Goal: Information Seeking & Learning: Learn about a topic

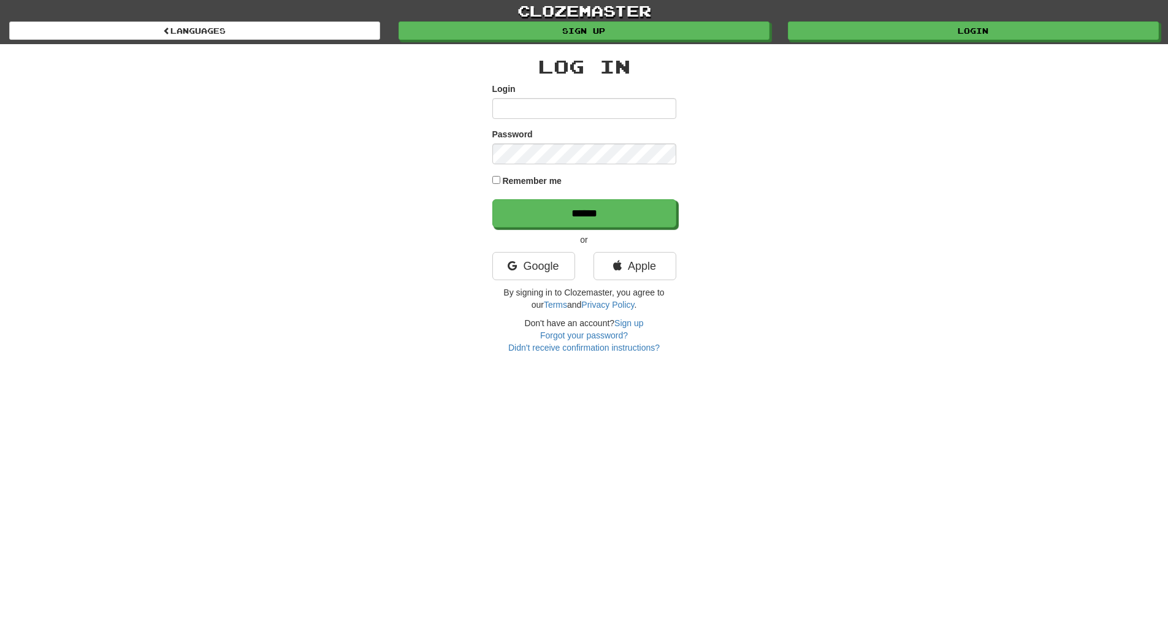
click at [510, 113] on input "Login" at bounding box center [584, 108] width 184 height 21
type input "**********"
click at [492, 199] on input "******" at bounding box center [584, 213] width 184 height 28
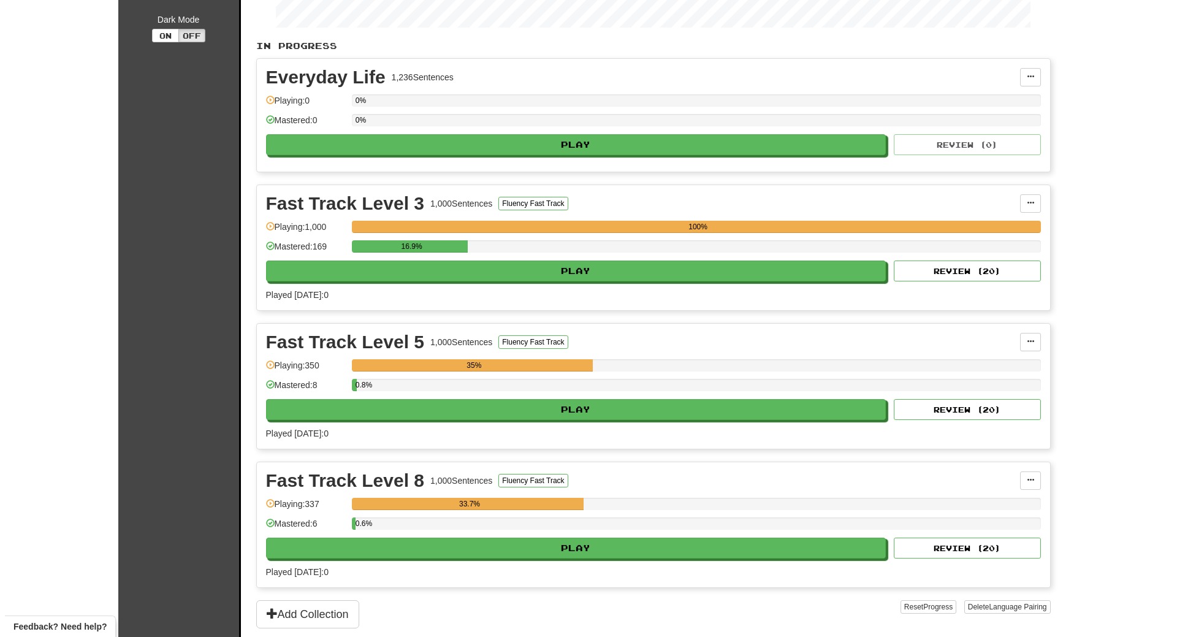
scroll to position [294, 0]
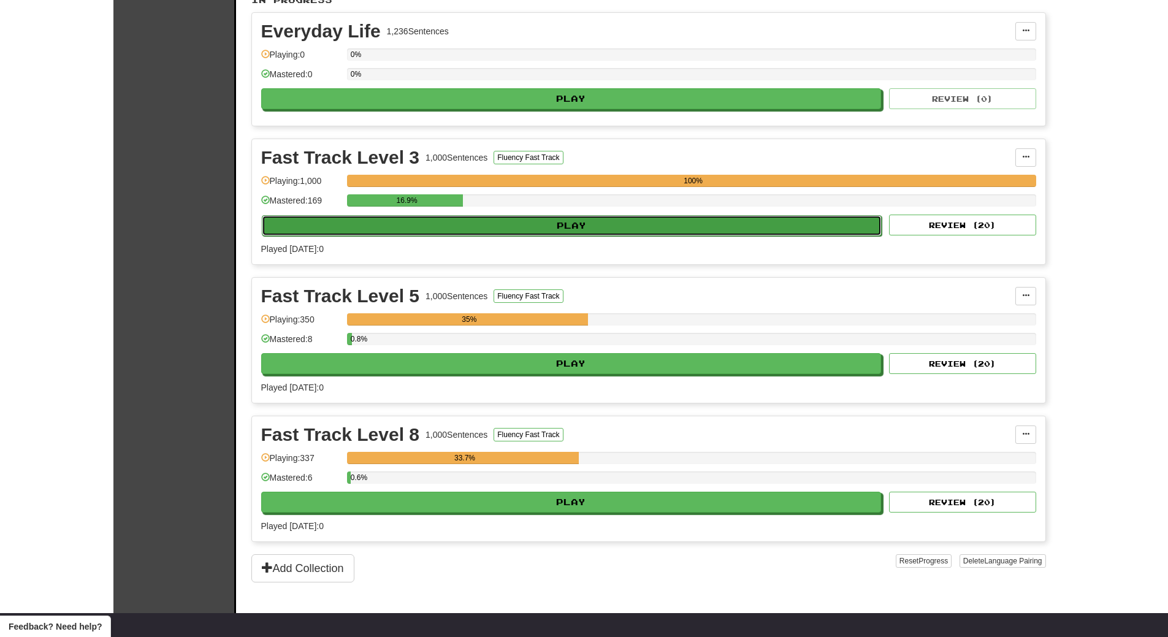
click at [505, 220] on button "Play" at bounding box center [572, 225] width 620 height 21
select select "**"
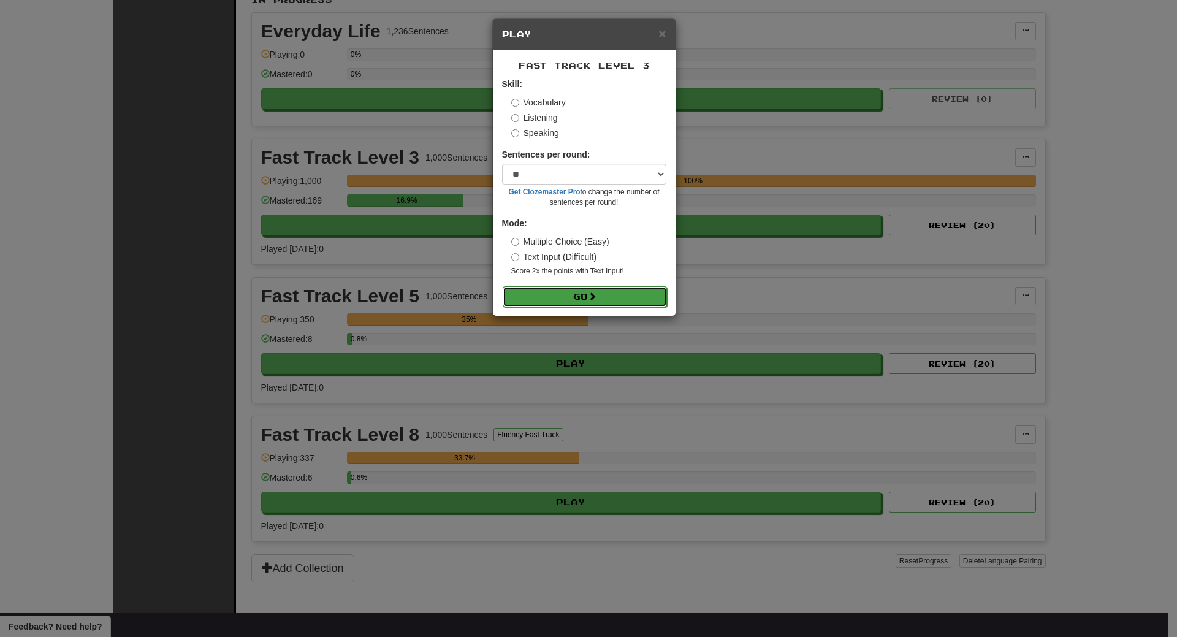
click at [557, 292] on button "Go" at bounding box center [585, 296] width 164 height 21
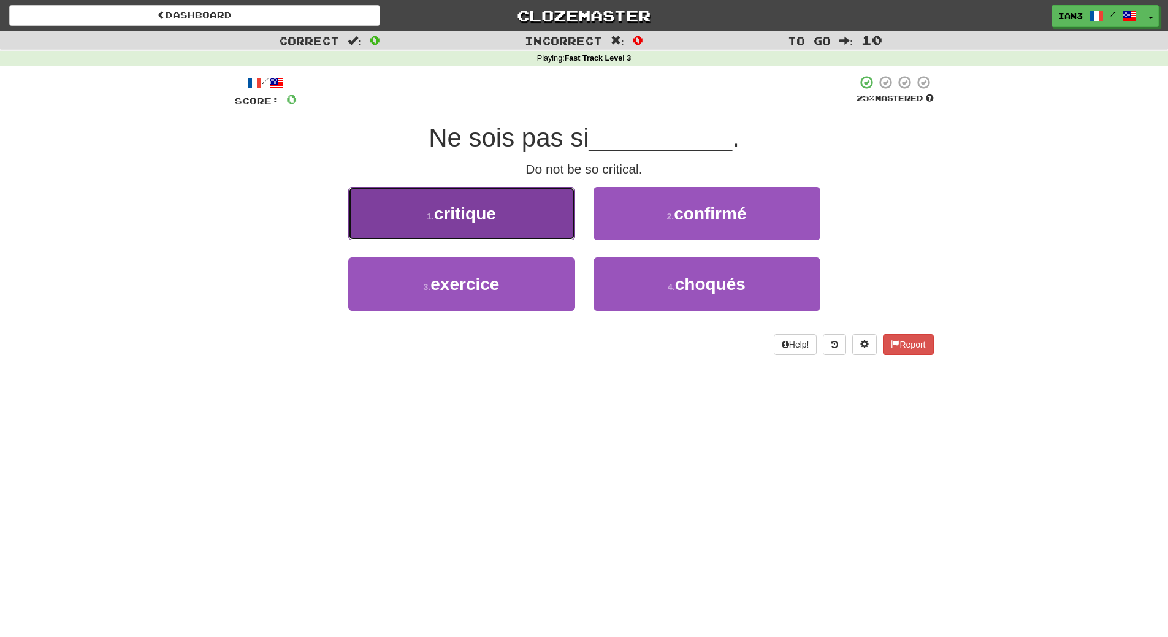
click at [465, 211] on span "critique" at bounding box center [465, 213] width 62 height 19
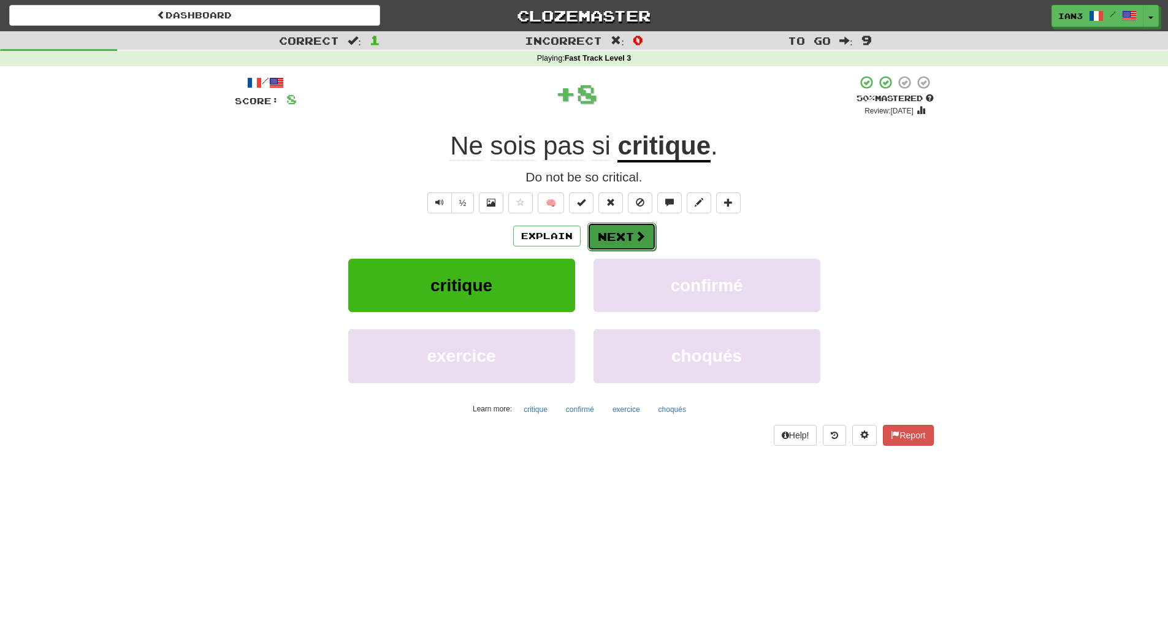
click at [612, 234] on button "Next" at bounding box center [621, 236] width 69 height 28
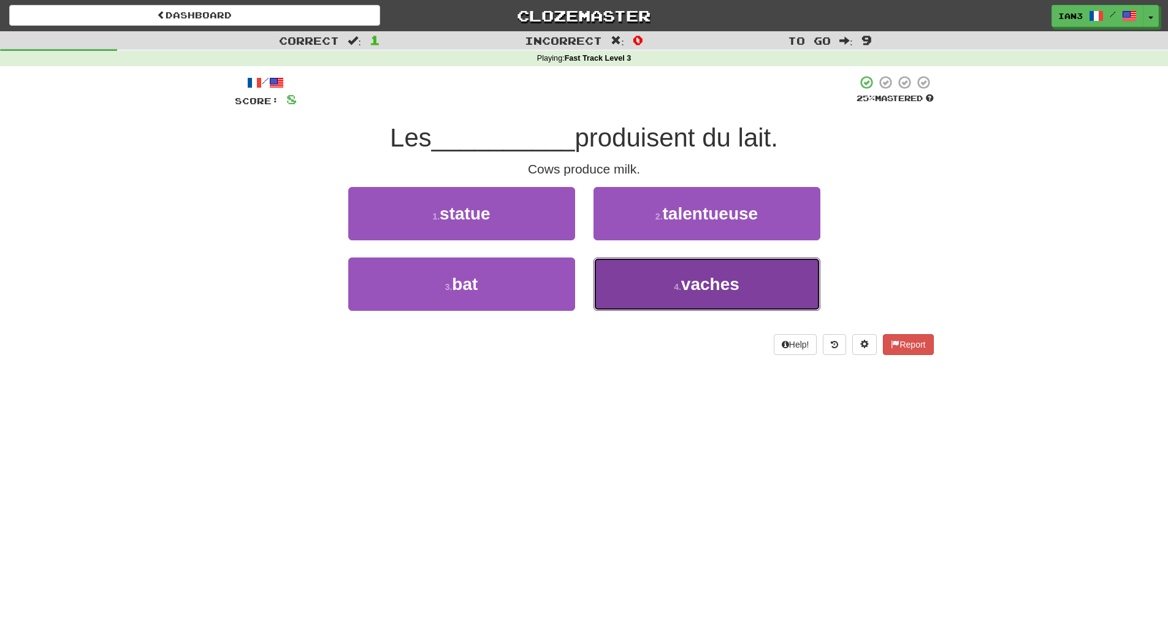
click at [720, 275] on span "vaches" at bounding box center [710, 284] width 58 height 19
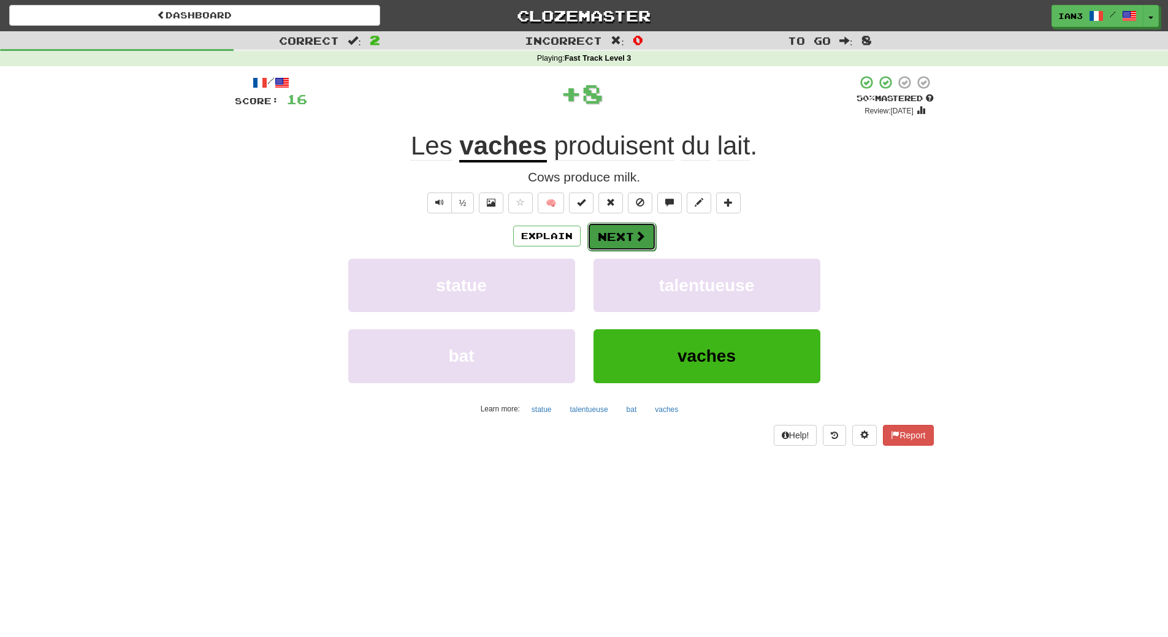
click at [612, 232] on button "Next" at bounding box center [621, 236] width 69 height 28
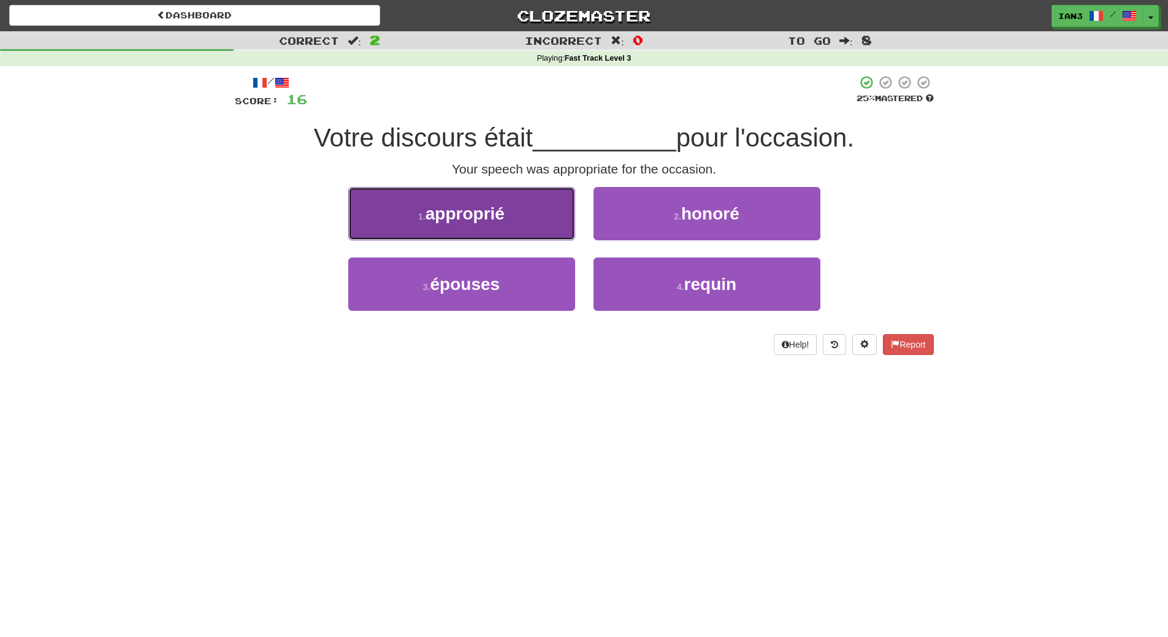
click at [474, 221] on span "approprié" at bounding box center [464, 213] width 79 height 19
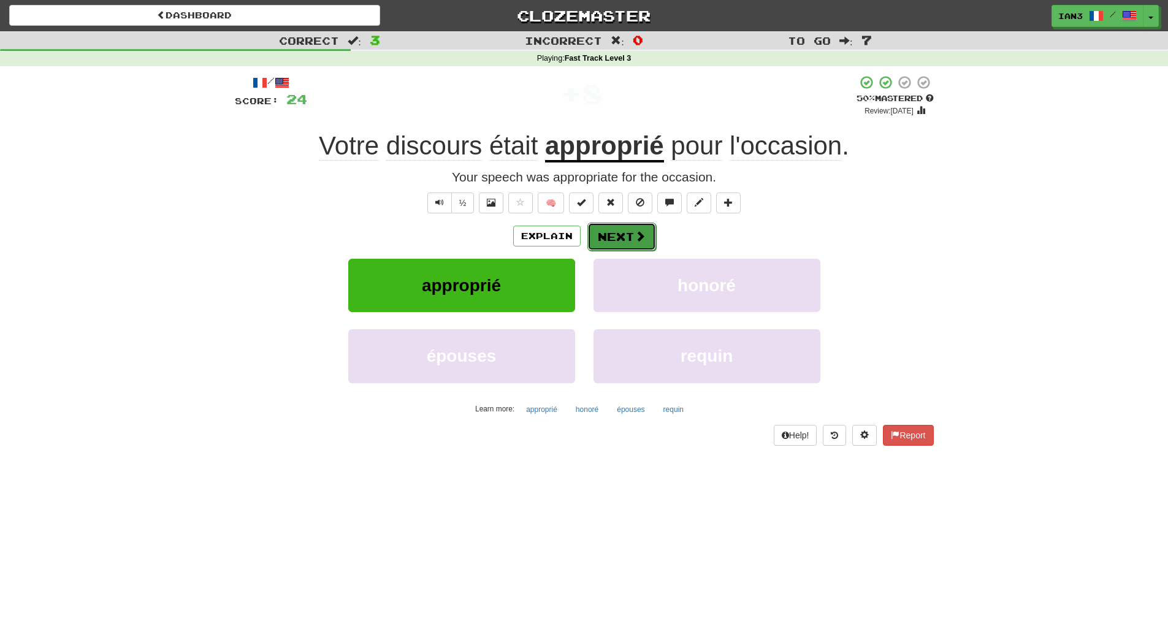
click at [624, 233] on button "Next" at bounding box center [621, 236] width 69 height 28
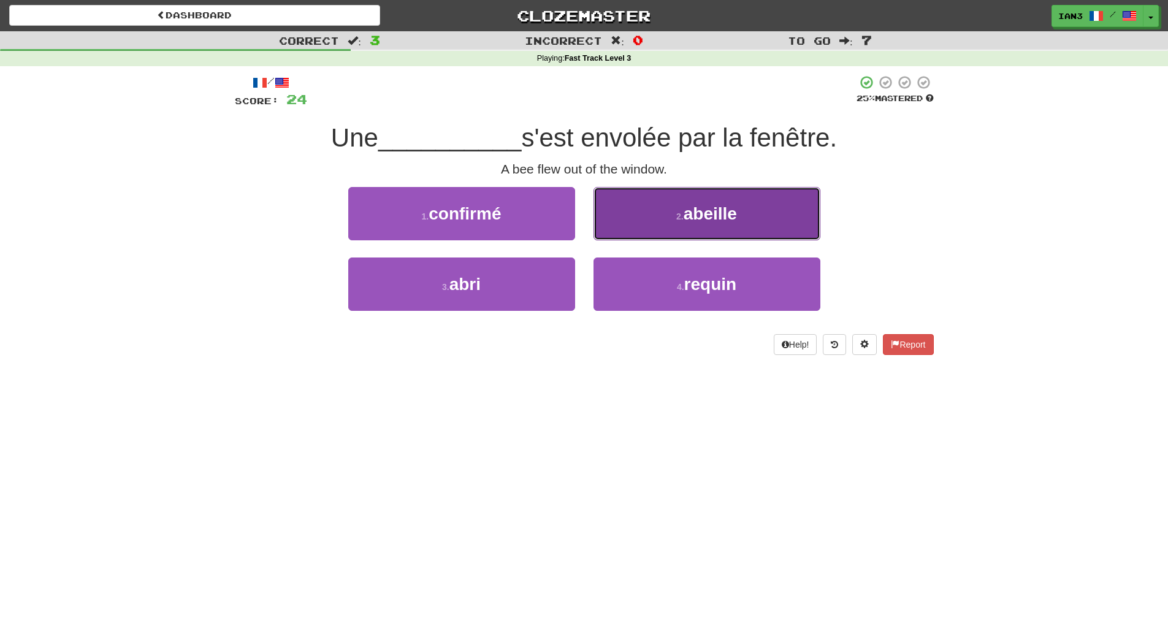
click at [662, 223] on button "2 . abeille" at bounding box center [706, 213] width 227 height 53
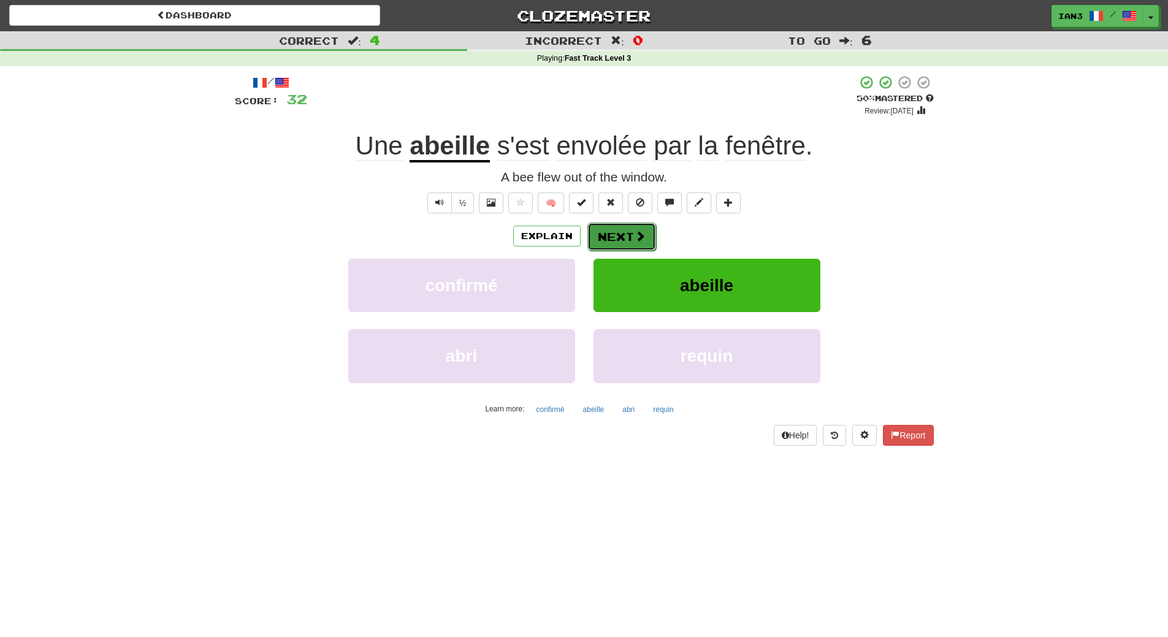
click at [599, 237] on button "Next" at bounding box center [621, 236] width 69 height 28
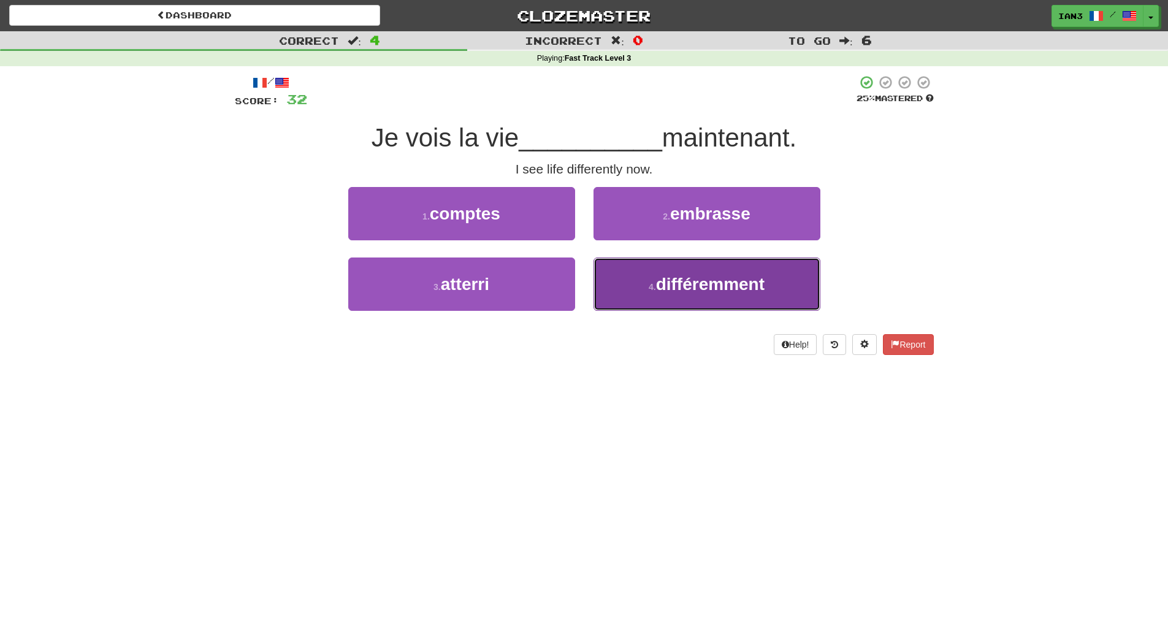
click at [712, 284] on span "différemment" at bounding box center [710, 284] width 108 height 19
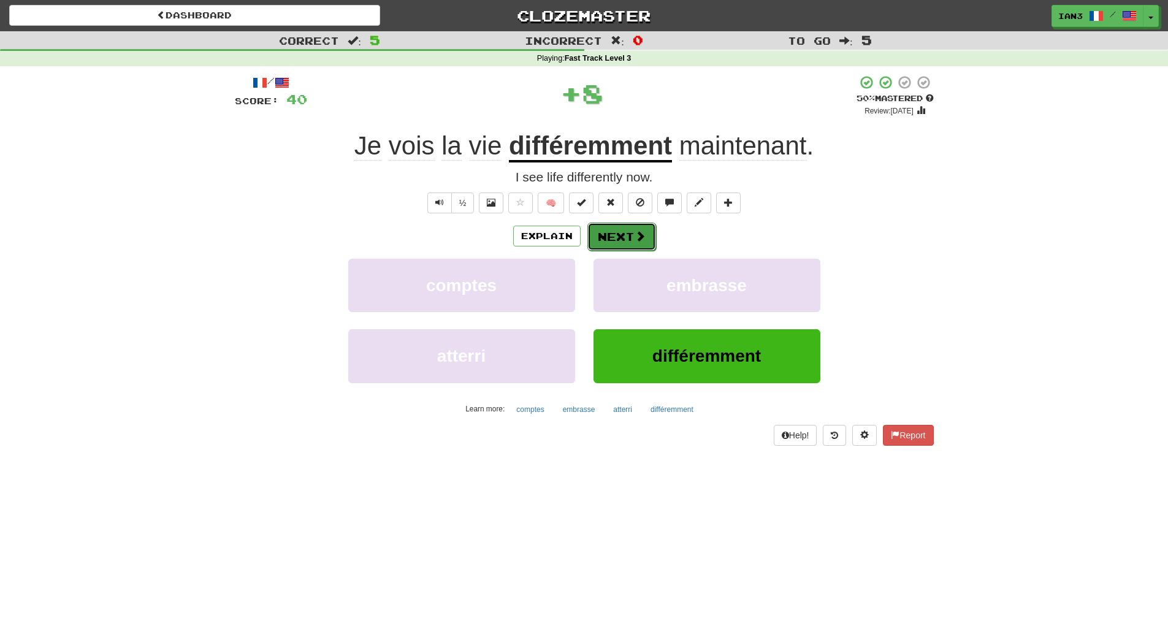
click at [600, 235] on button "Next" at bounding box center [621, 236] width 69 height 28
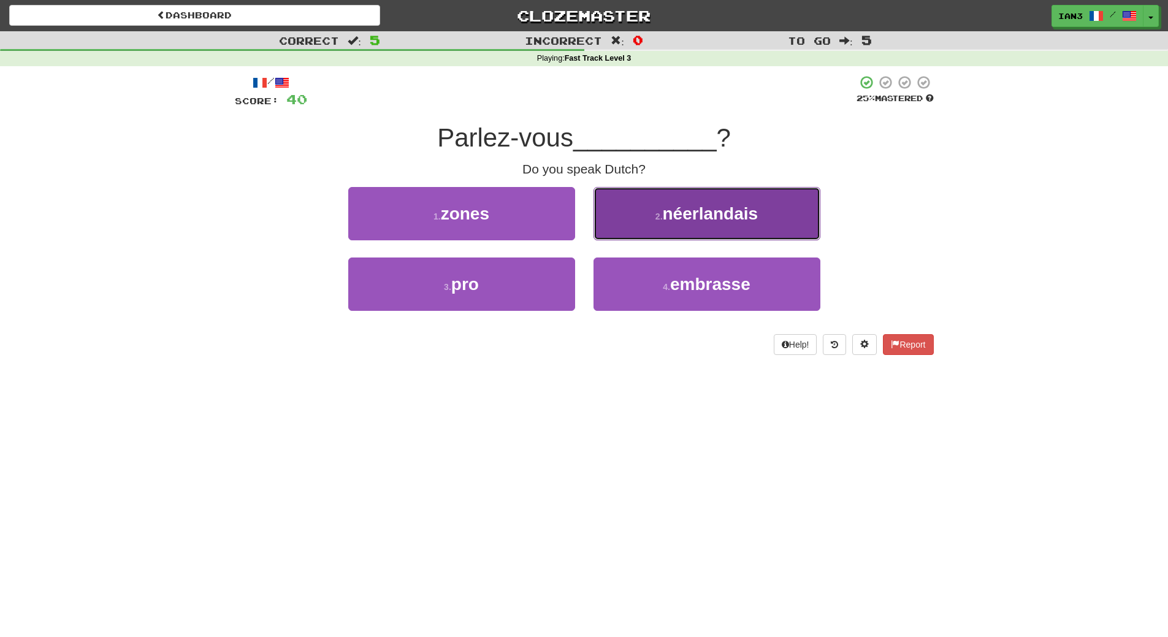
click at [699, 219] on span "néerlandais" at bounding box center [711, 213] width 96 height 19
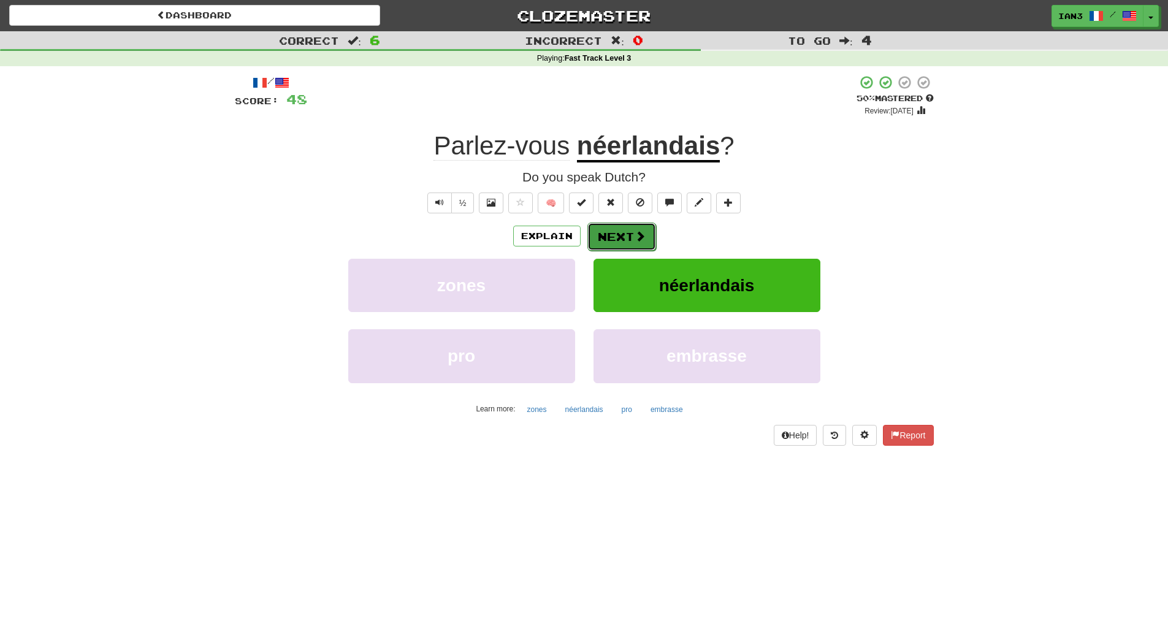
click at [616, 238] on button "Next" at bounding box center [621, 236] width 69 height 28
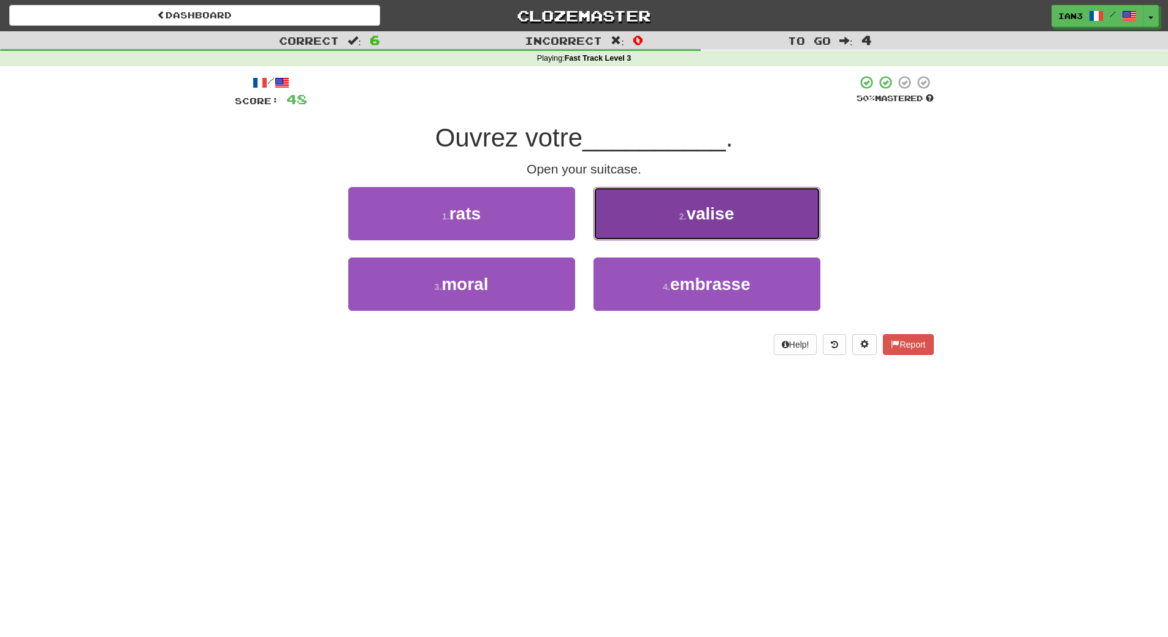
click at [709, 221] on span "valise" at bounding box center [710, 213] width 48 height 19
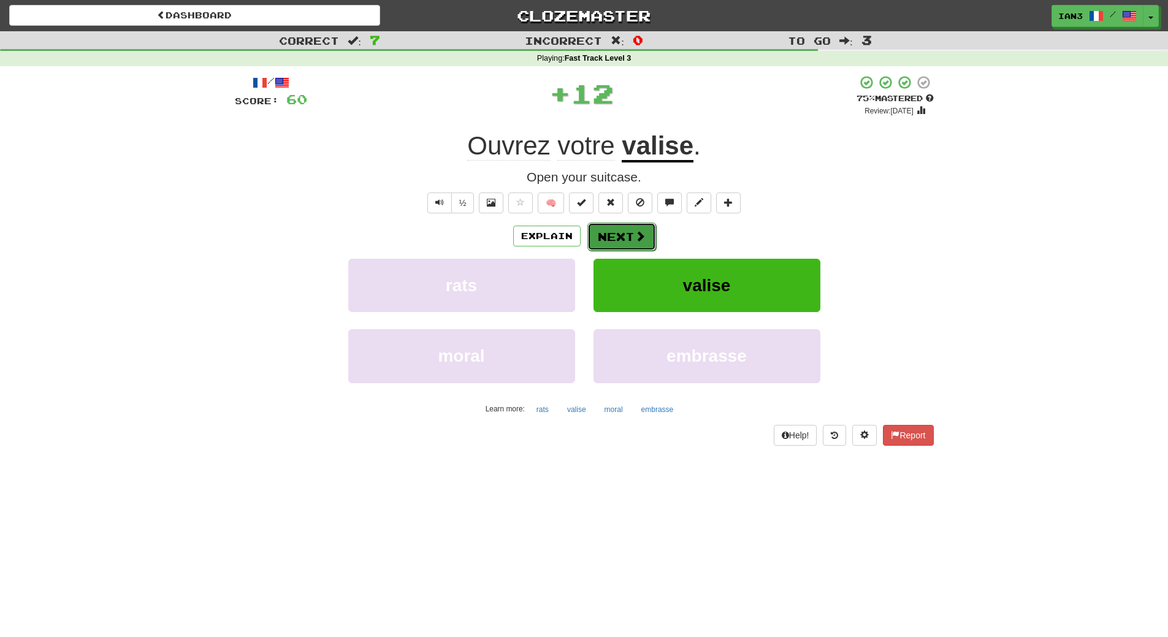
click at [615, 240] on button "Next" at bounding box center [621, 236] width 69 height 28
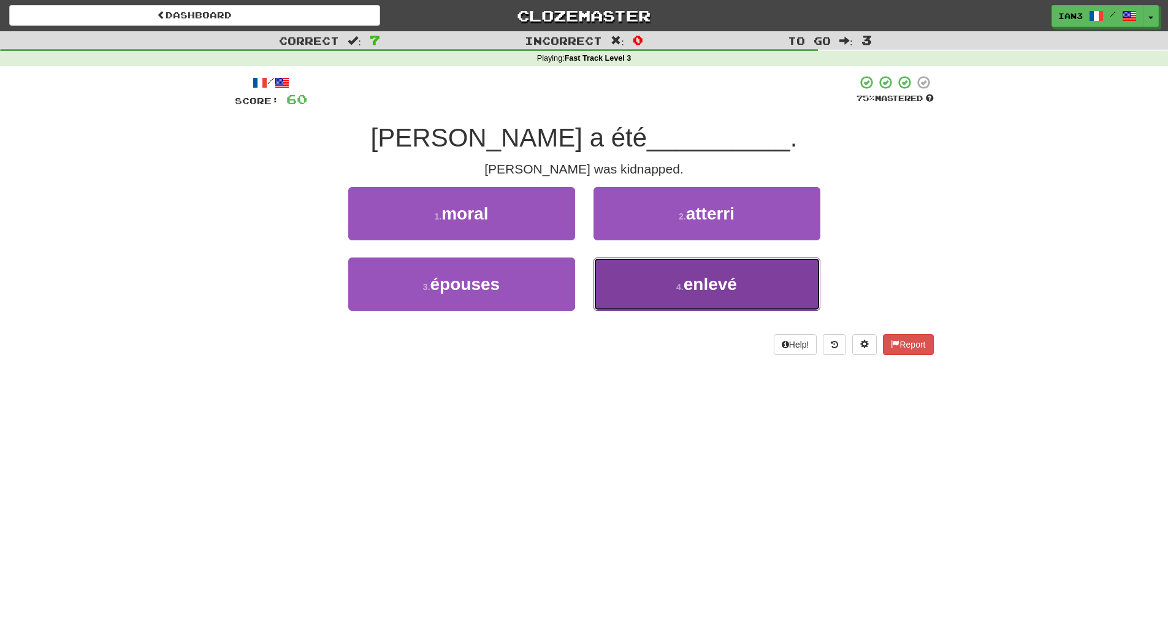
click at [729, 281] on span "enlevé" at bounding box center [709, 284] width 53 height 19
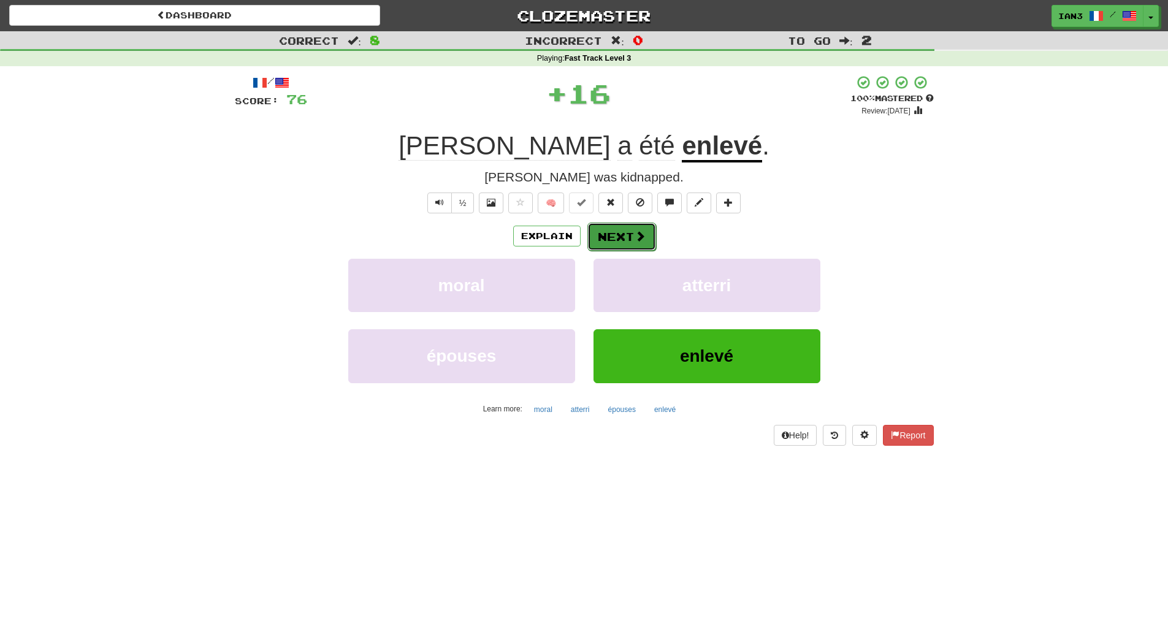
click at [614, 234] on button "Next" at bounding box center [621, 236] width 69 height 28
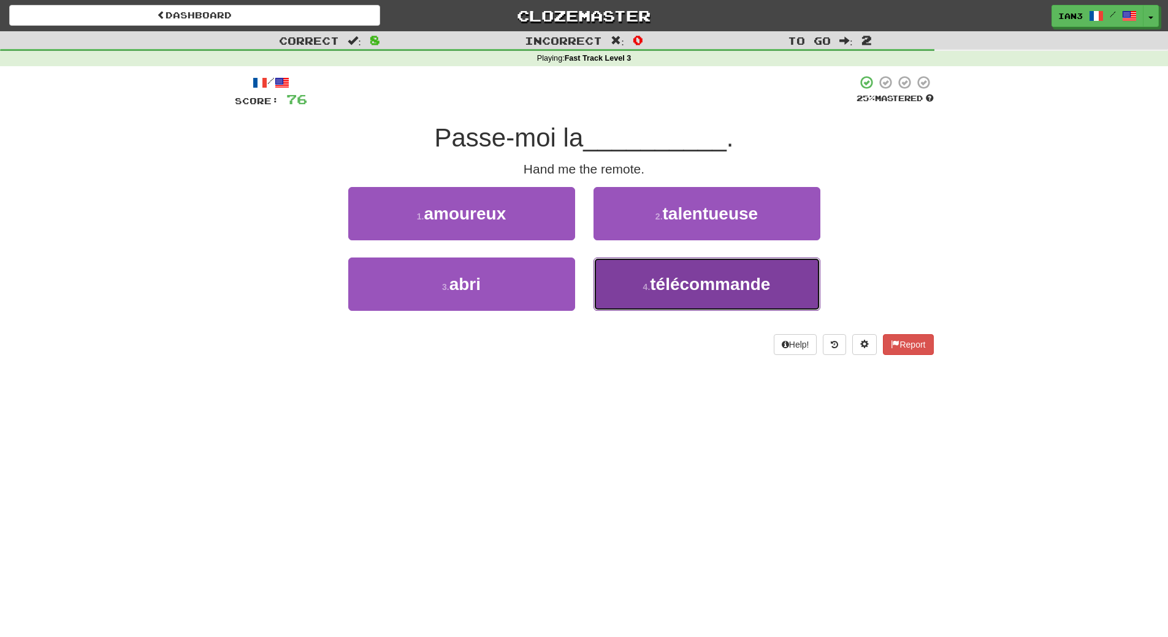
click at [702, 291] on span "télécommande" at bounding box center [710, 284] width 120 height 19
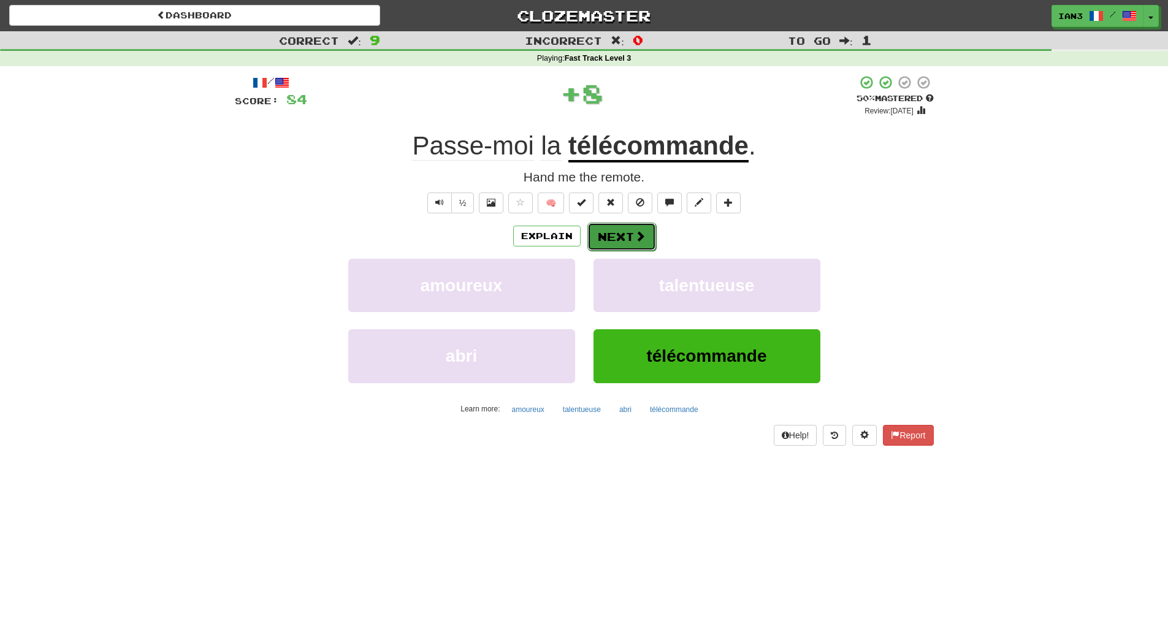
click at [617, 234] on button "Next" at bounding box center [621, 236] width 69 height 28
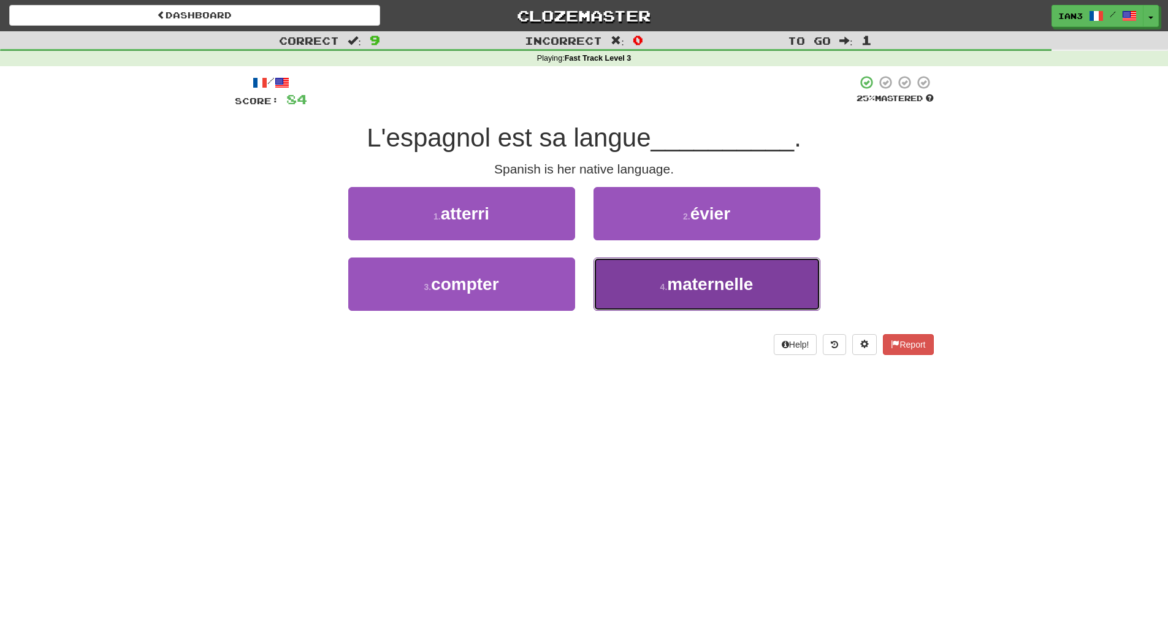
click at [702, 278] on span "maternelle" at bounding box center [710, 284] width 86 height 19
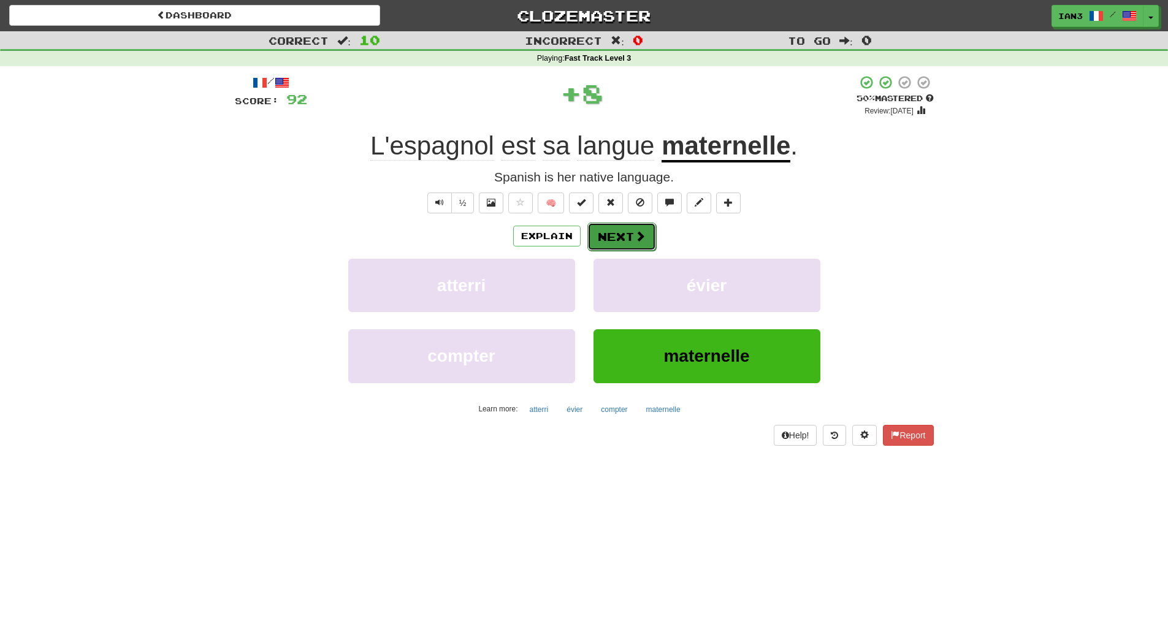
click at [616, 222] on button "Next" at bounding box center [621, 236] width 69 height 28
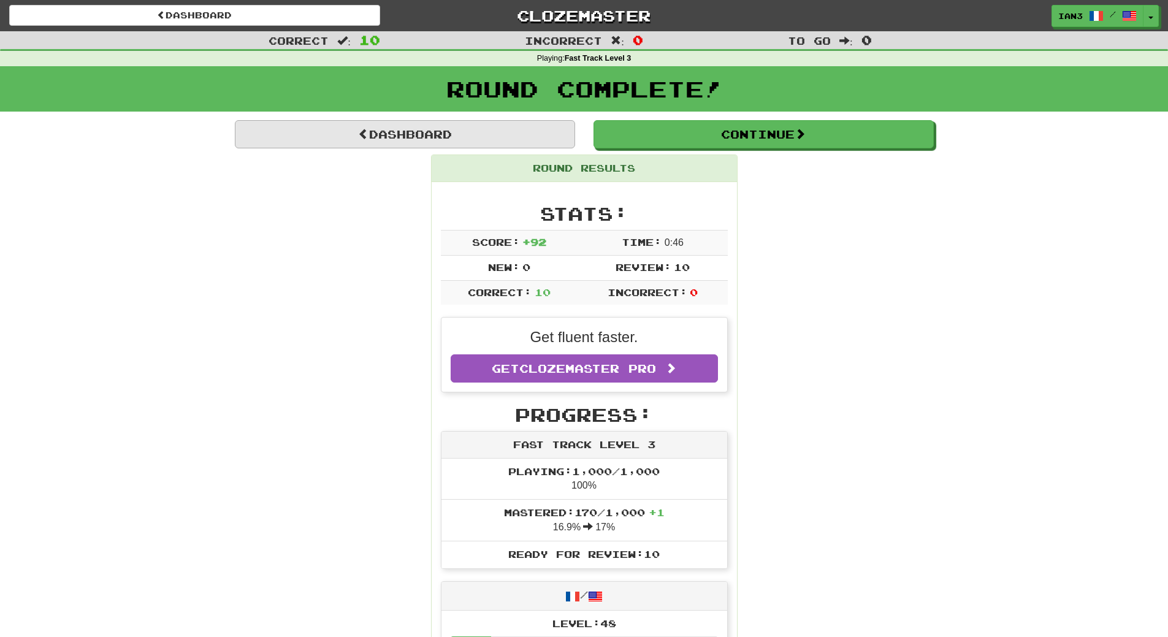
click at [409, 120] on div "Round Complete!" at bounding box center [584, 93] width 1168 height 54
click at [405, 137] on link "Dashboard" at bounding box center [405, 134] width 340 height 28
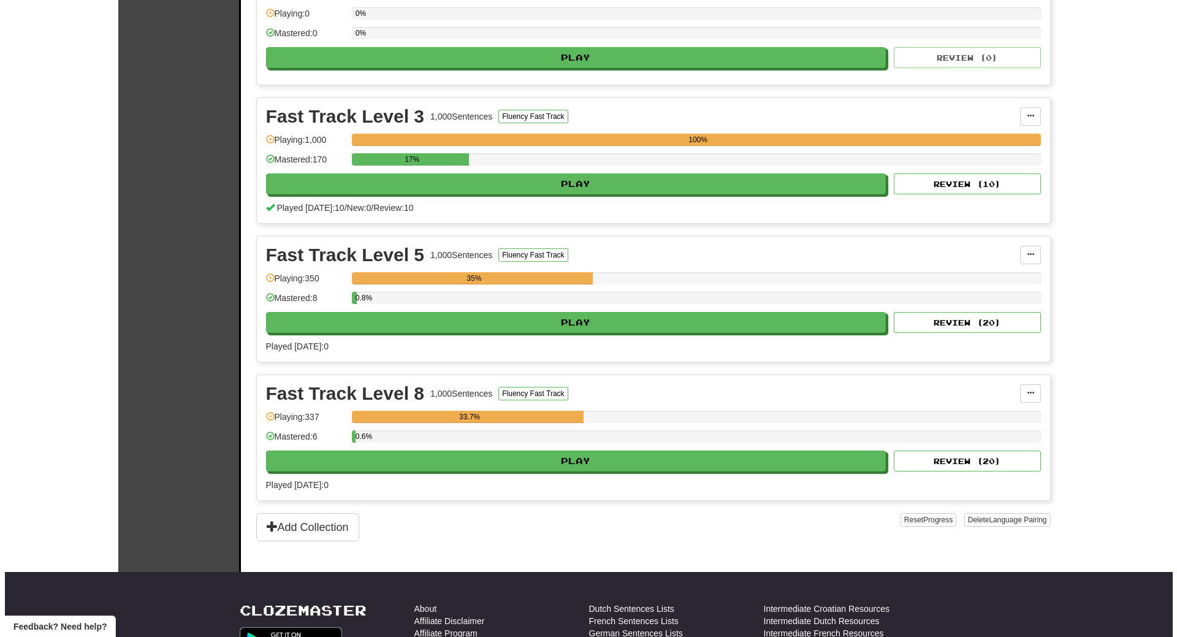
scroll to position [368, 0]
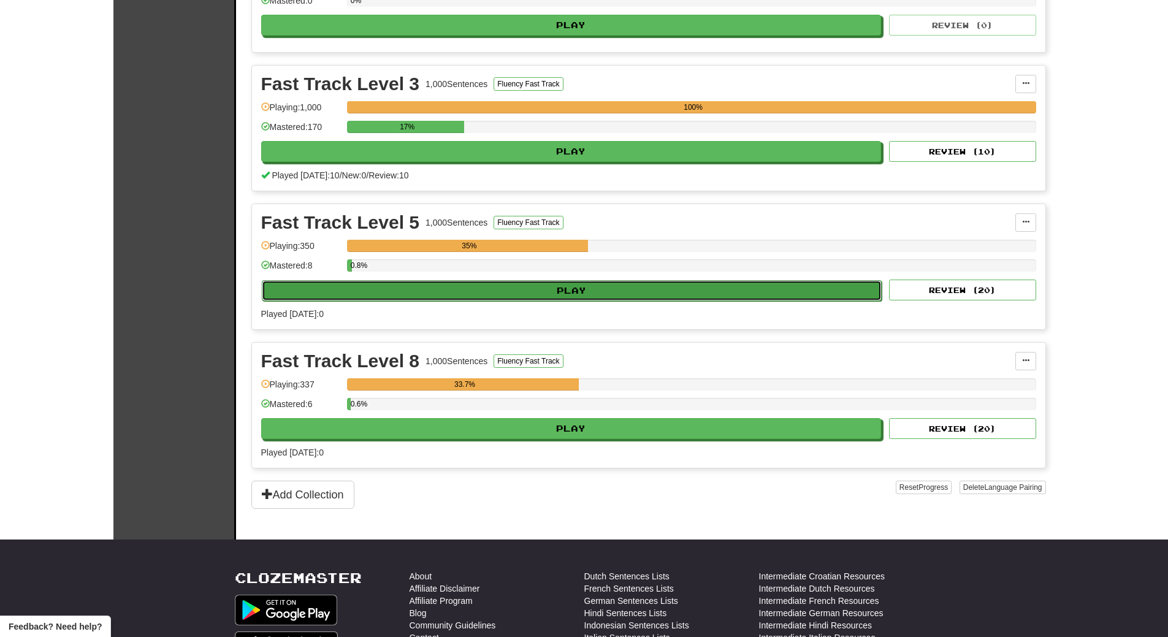
click at [417, 293] on button "Play" at bounding box center [572, 290] width 620 height 21
select select "**"
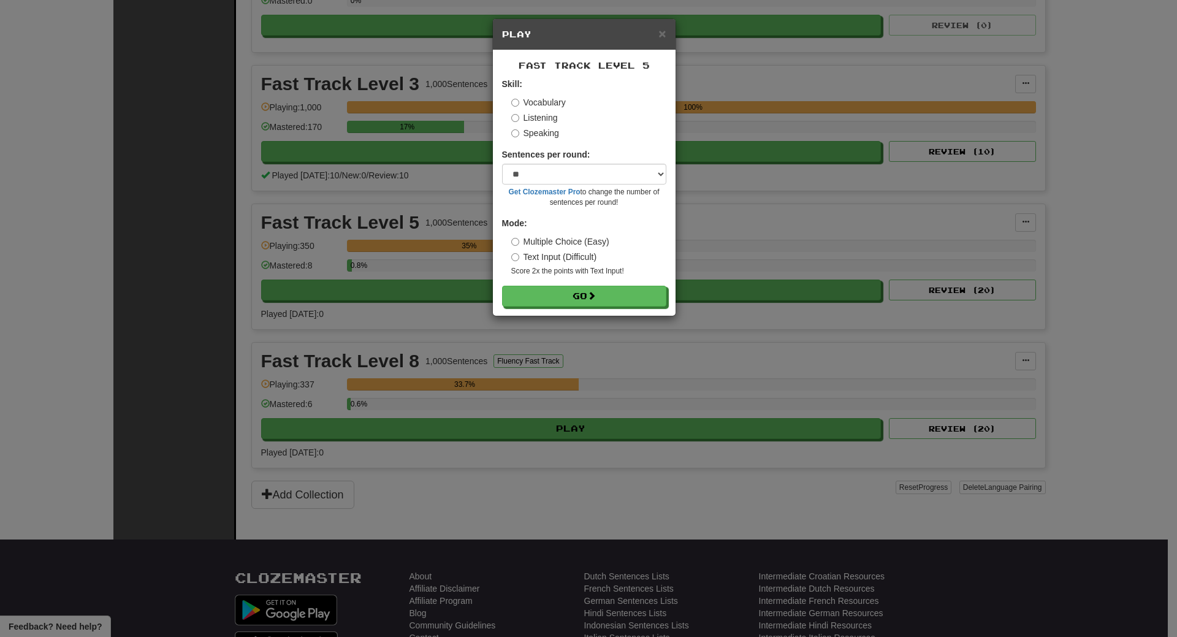
click at [544, 115] on label "Listening" at bounding box center [534, 118] width 47 height 12
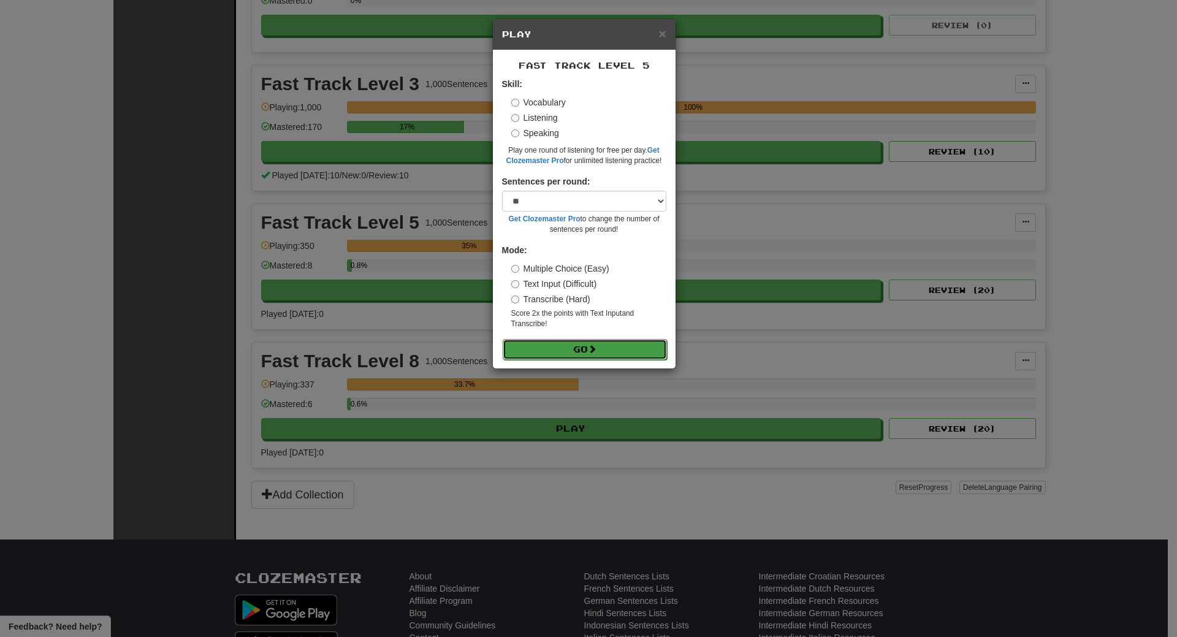
click at [561, 349] on button "Go" at bounding box center [585, 349] width 164 height 21
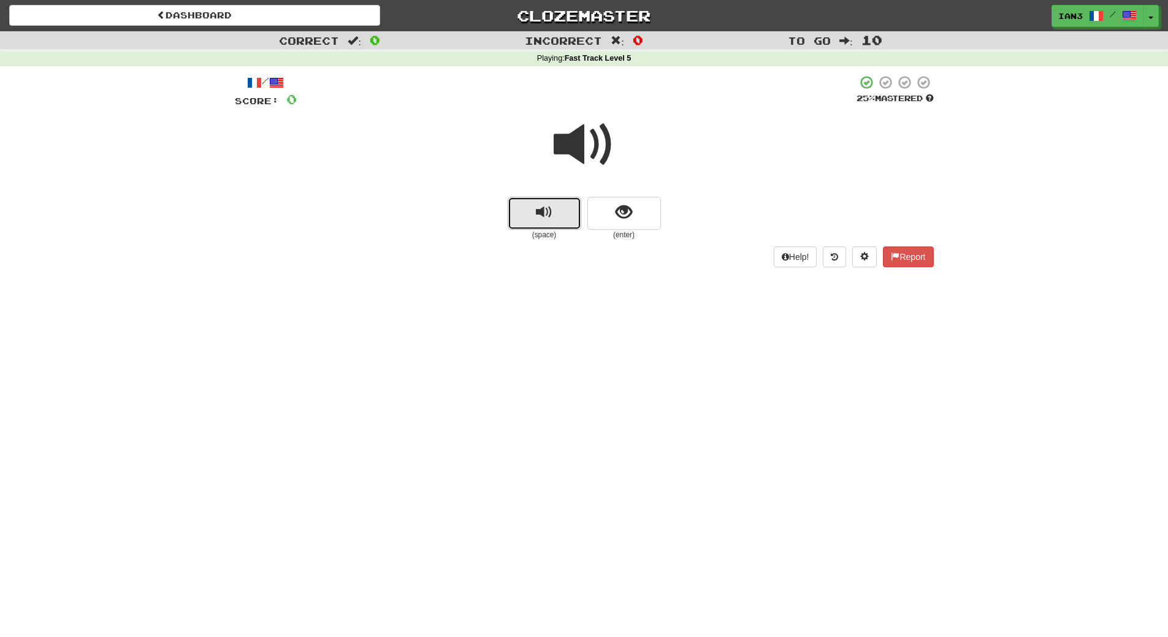
click at [544, 216] on span "replay audio" at bounding box center [544, 212] width 17 height 17
click at [619, 209] on span "show sentence" at bounding box center [623, 212] width 17 height 17
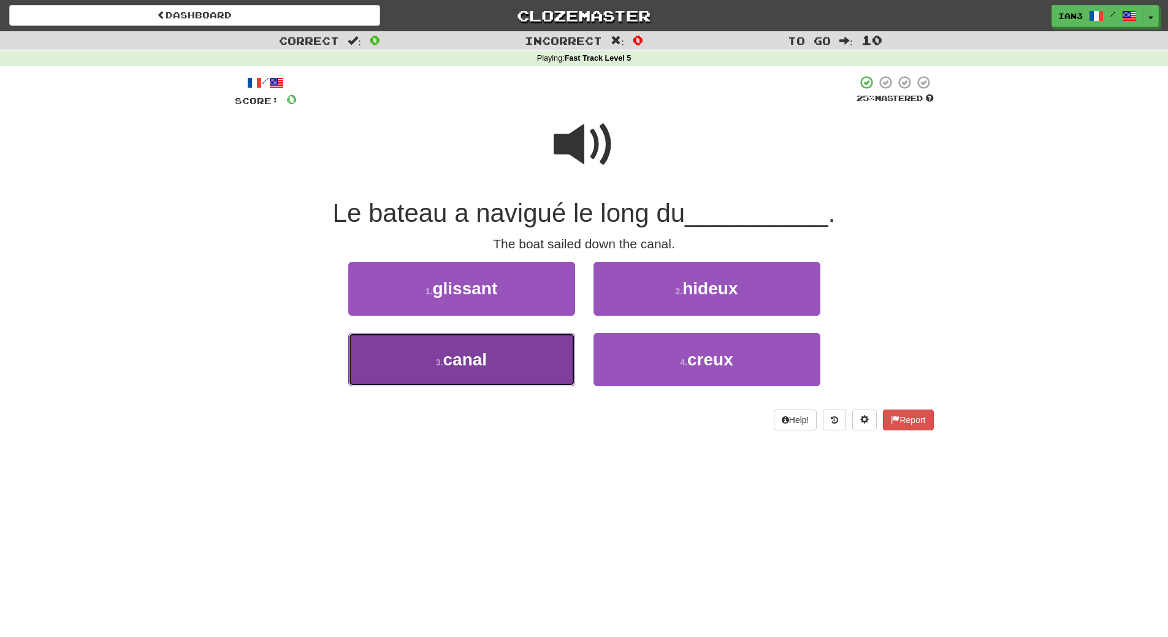
click at [466, 368] on span "canal" at bounding box center [465, 359] width 44 height 19
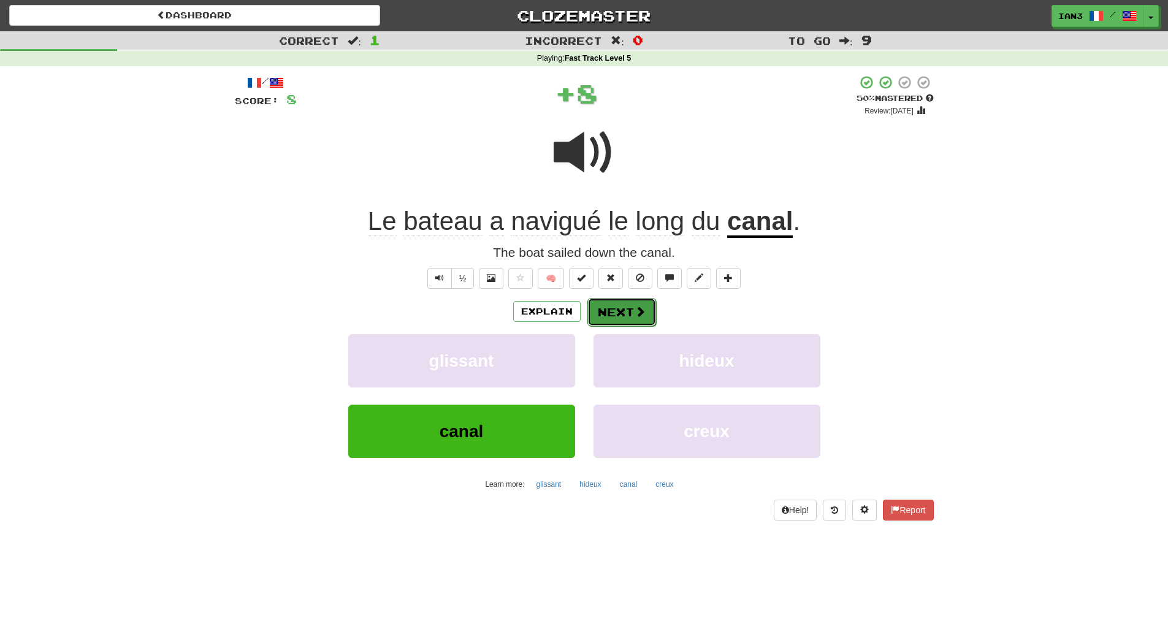
click at [611, 306] on button "Next" at bounding box center [621, 312] width 69 height 28
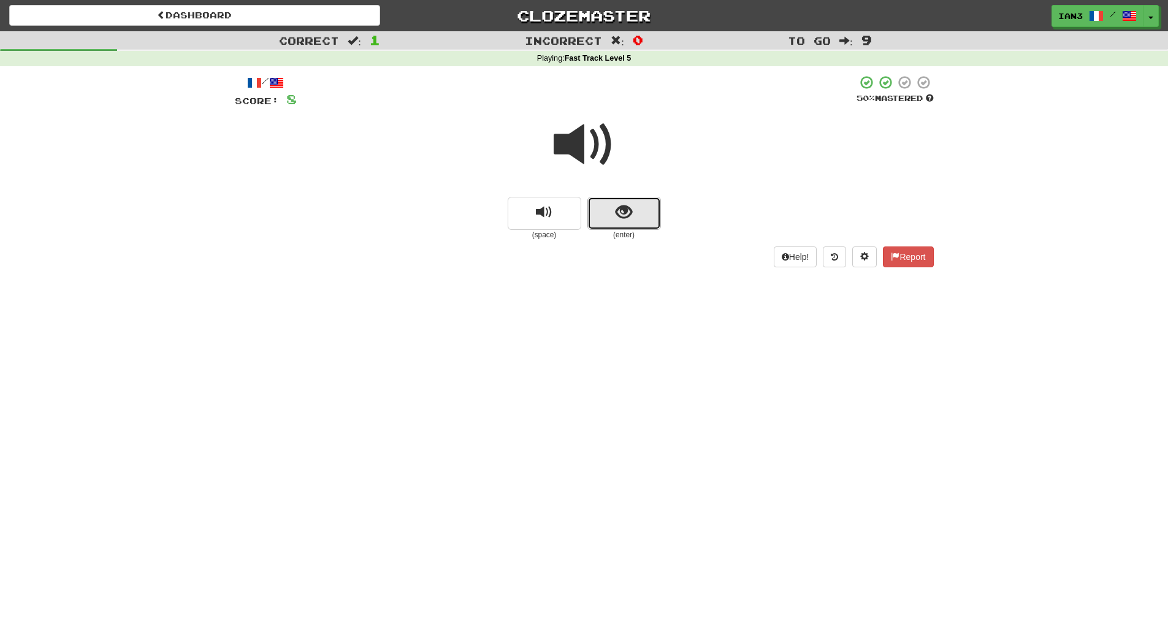
click at [615, 211] on span "show sentence" at bounding box center [623, 212] width 17 height 17
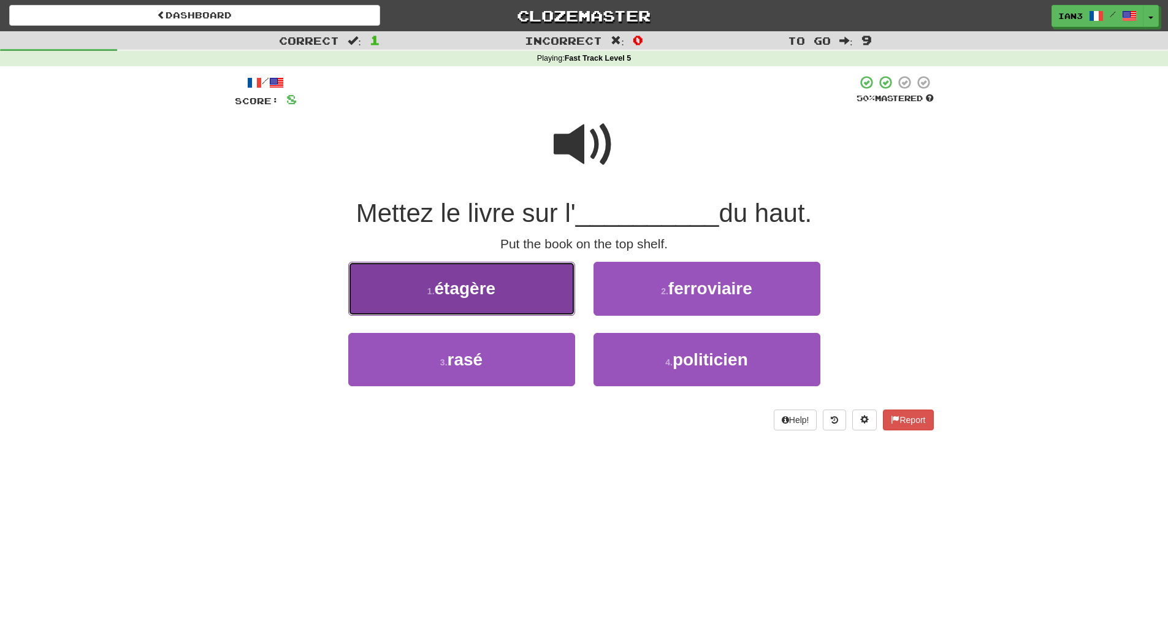
click at [460, 283] on span "étagère" at bounding box center [465, 288] width 61 height 19
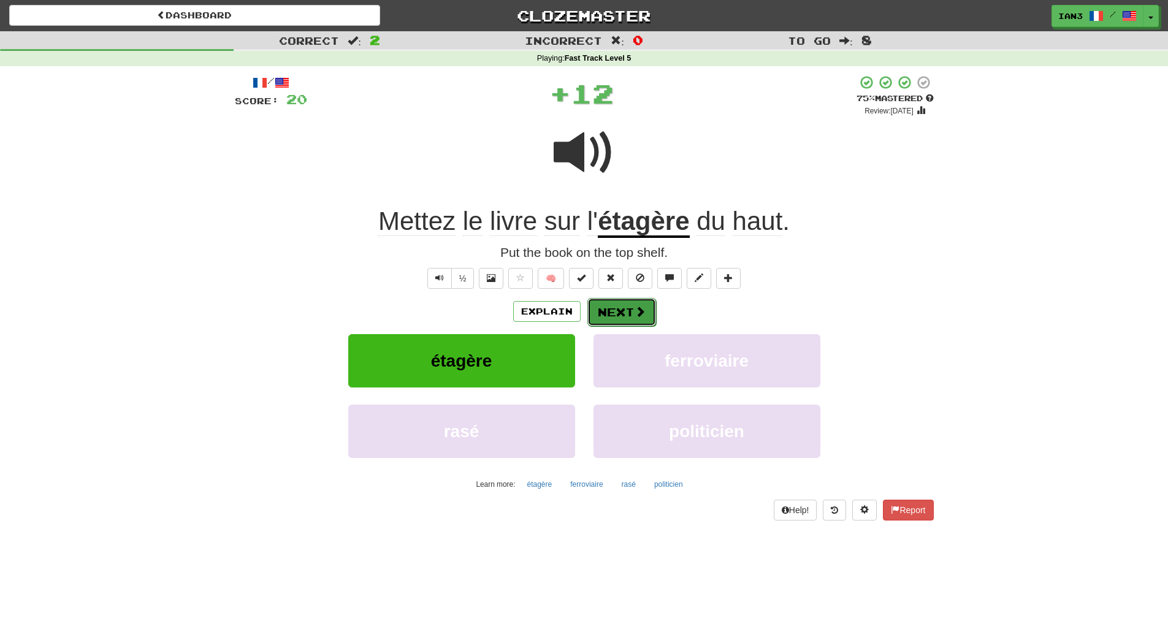
click at [623, 316] on button "Next" at bounding box center [621, 312] width 69 height 28
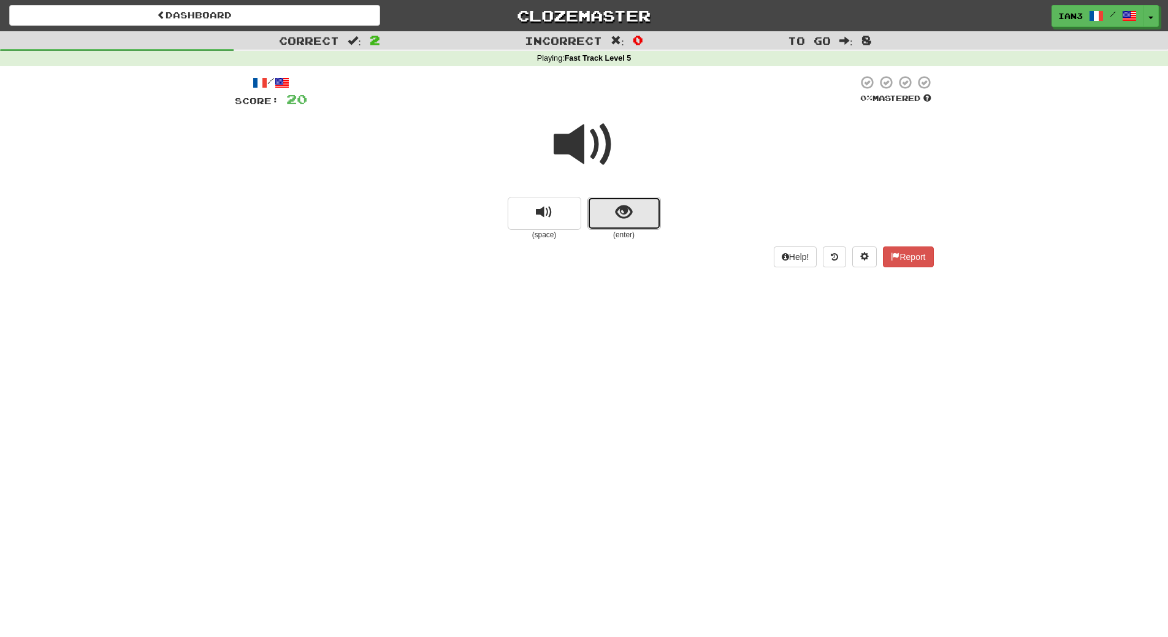
click at [608, 208] on button "show sentence" at bounding box center [624, 213] width 74 height 33
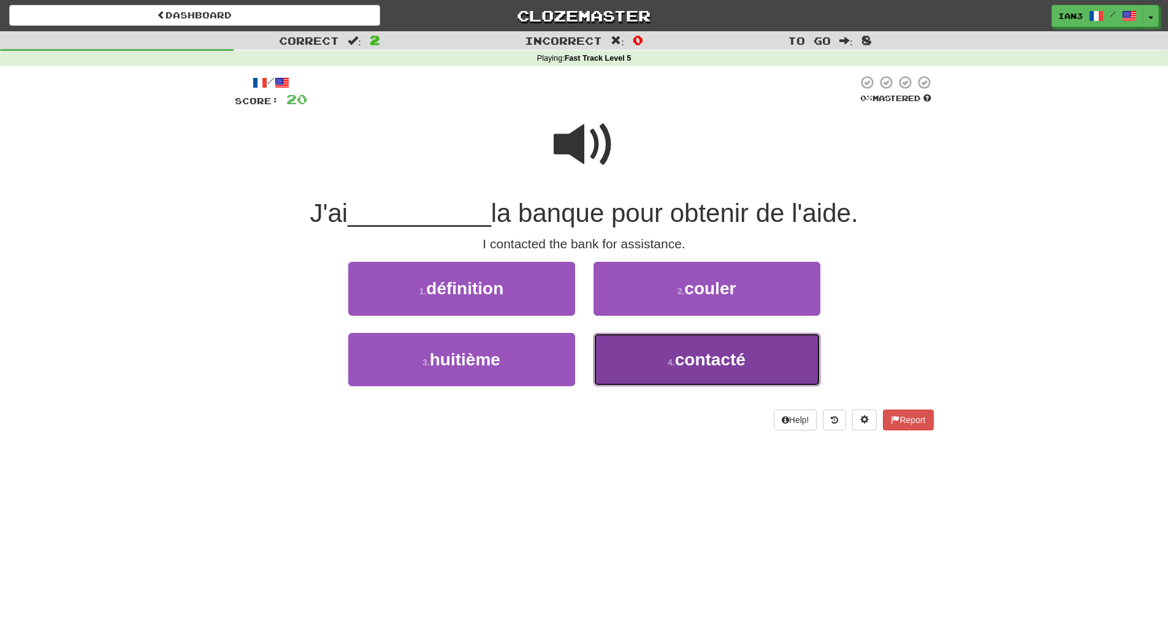
click at [728, 355] on span "contacté" at bounding box center [710, 359] width 70 height 19
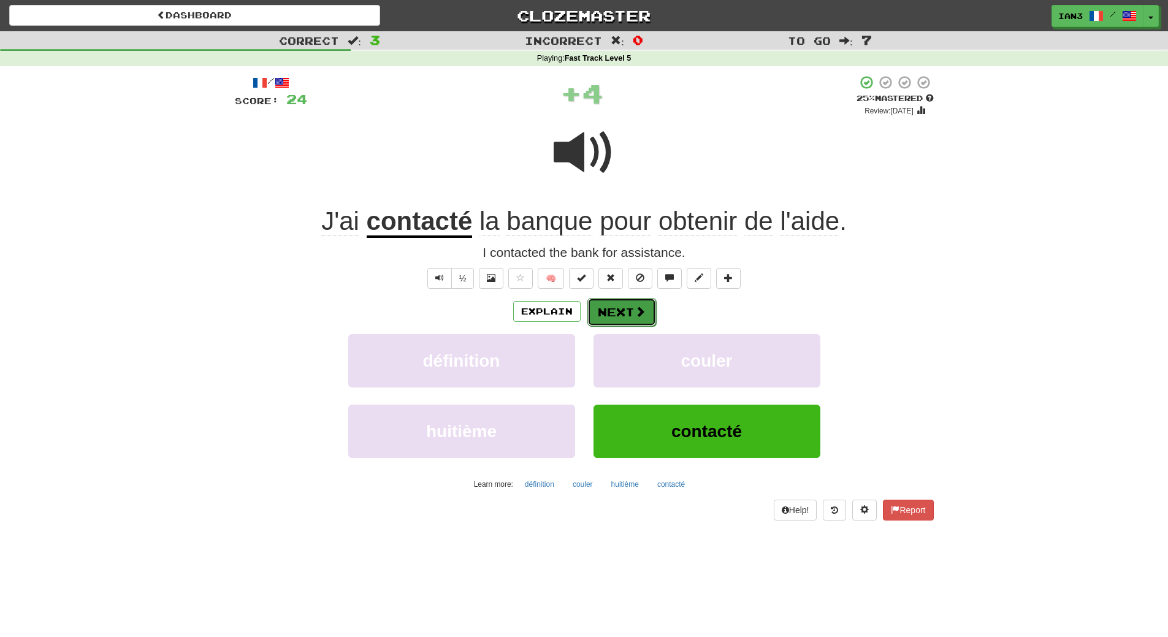
click at [599, 311] on button "Next" at bounding box center [621, 312] width 69 height 28
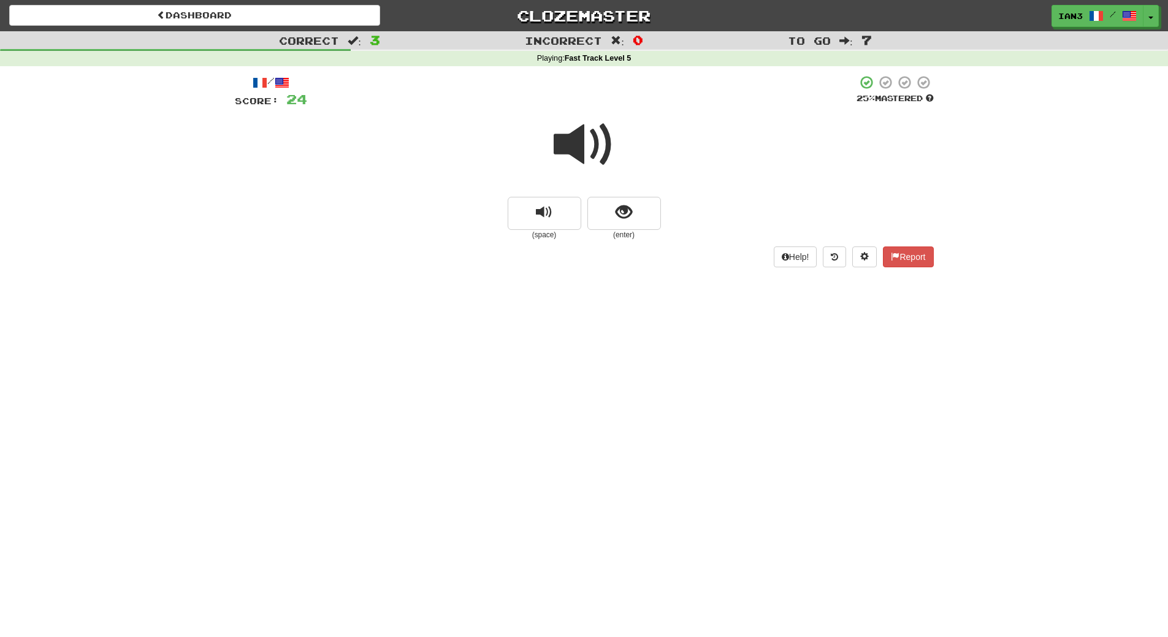
click at [612, 196] on div at bounding box center [584, 153] width 699 height 88
click at [618, 210] on span "show sentence" at bounding box center [623, 212] width 17 height 17
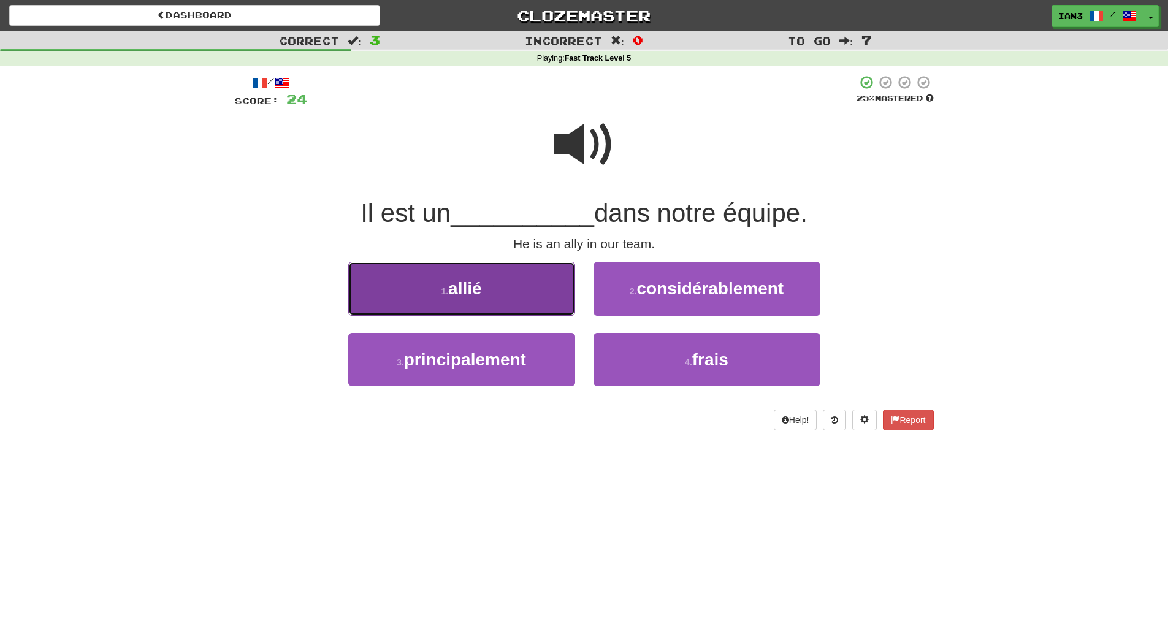
click at [523, 298] on button "1 . allié" at bounding box center [461, 288] width 227 height 53
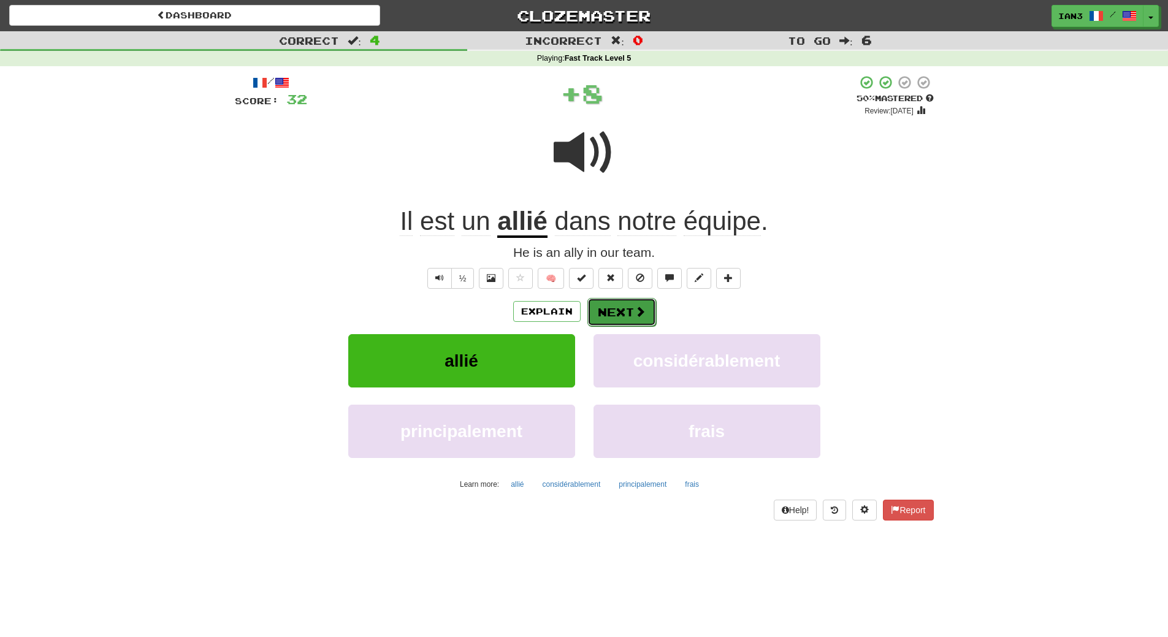
click at [625, 300] on button "Next" at bounding box center [621, 312] width 69 height 28
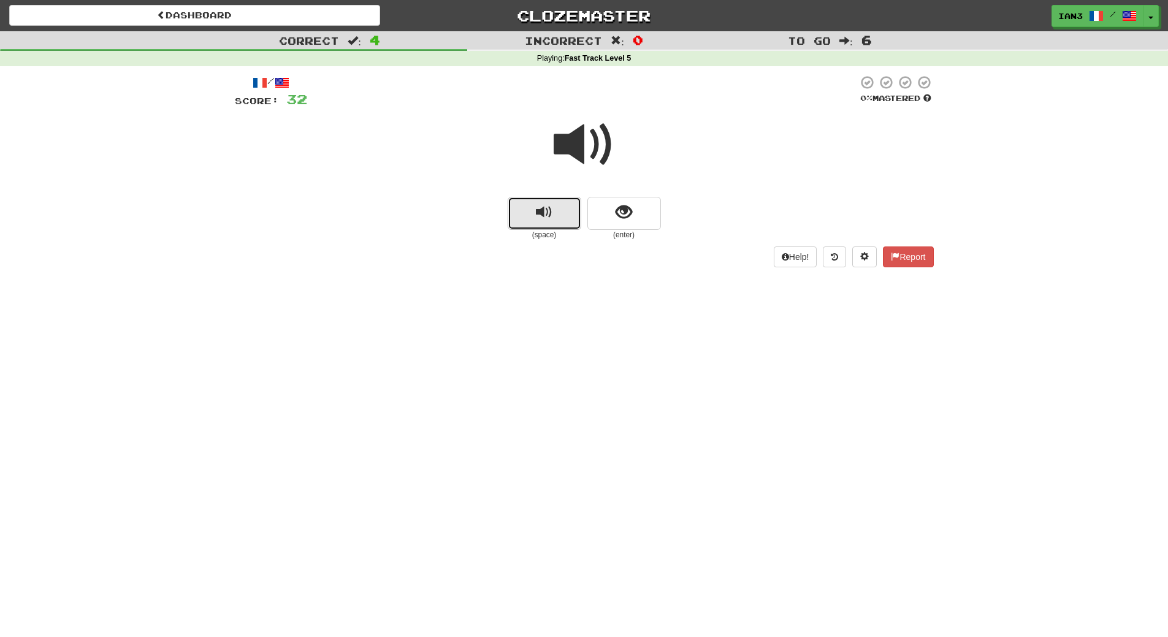
click at [541, 218] on span "replay audio" at bounding box center [544, 212] width 17 height 17
click at [622, 211] on span "show sentence" at bounding box center [623, 212] width 17 height 17
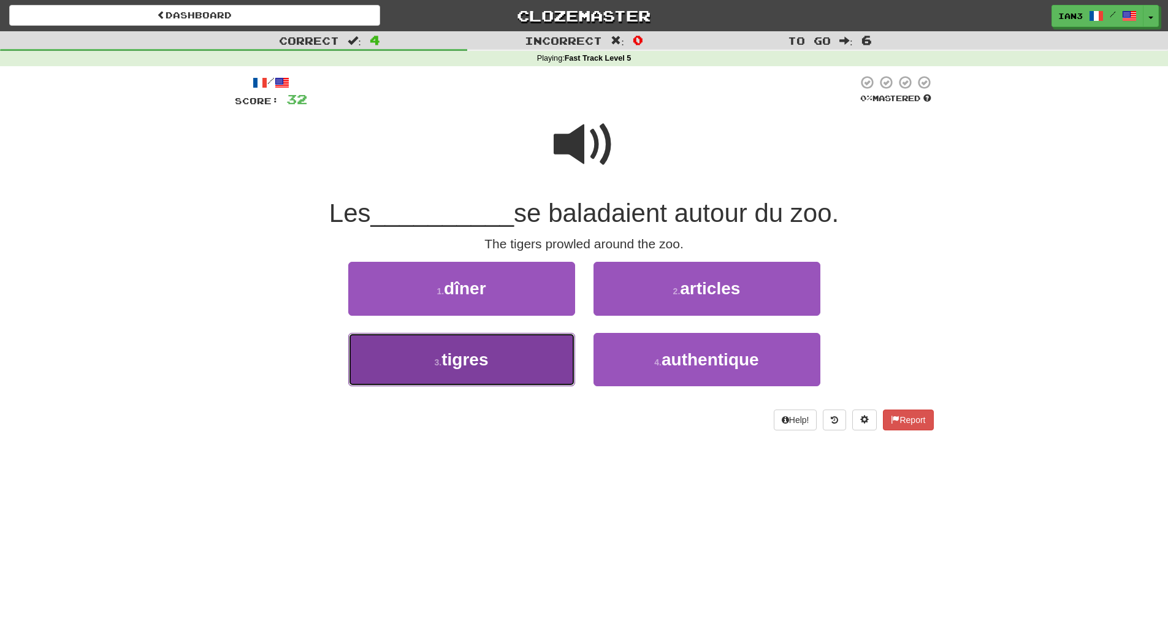
click at [458, 362] on span "tigres" at bounding box center [464, 359] width 47 height 19
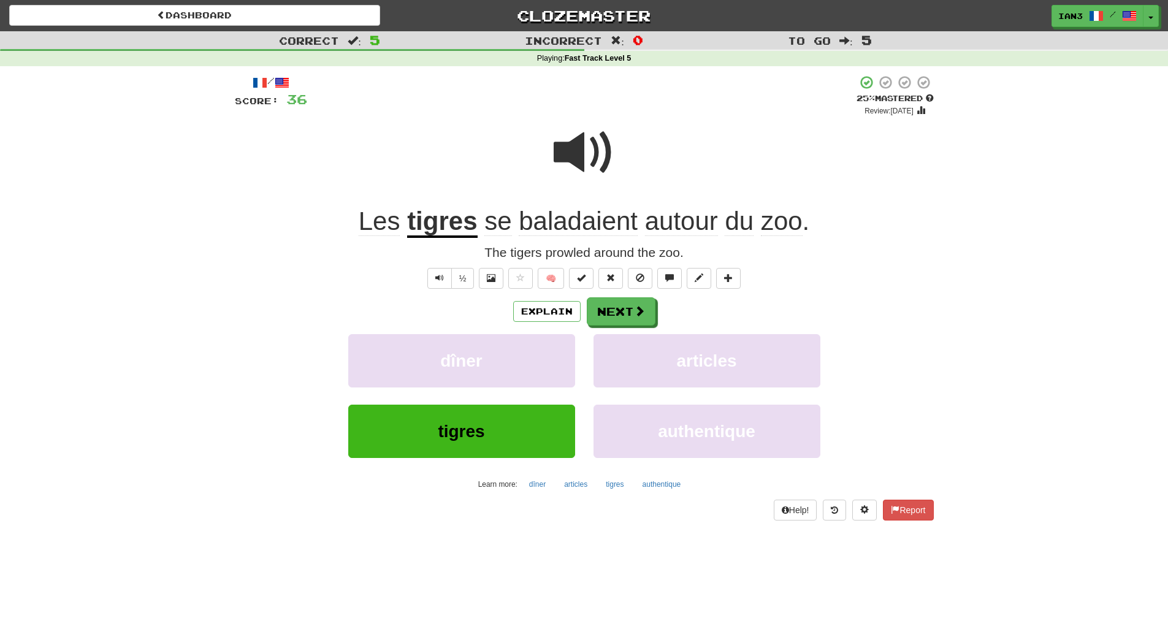
click at [579, 158] on span at bounding box center [583, 152] width 61 height 61
click at [629, 307] on button "Next" at bounding box center [621, 312] width 69 height 28
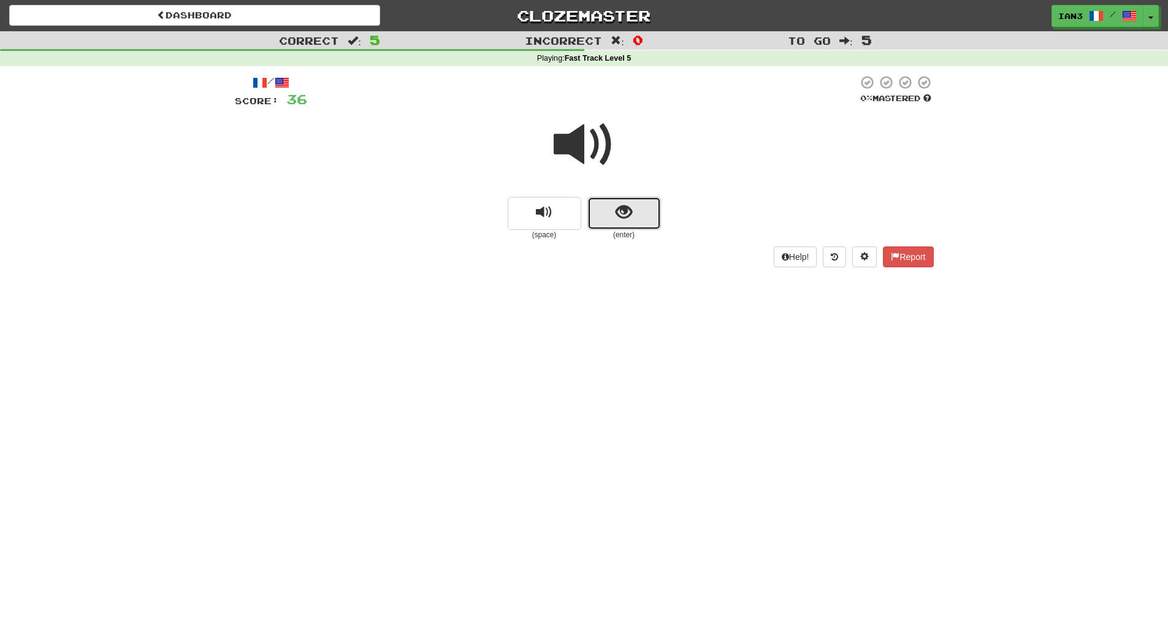
click at [607, 211] on button "show sentence" at bounding box center [624, 213] width 74 height 33
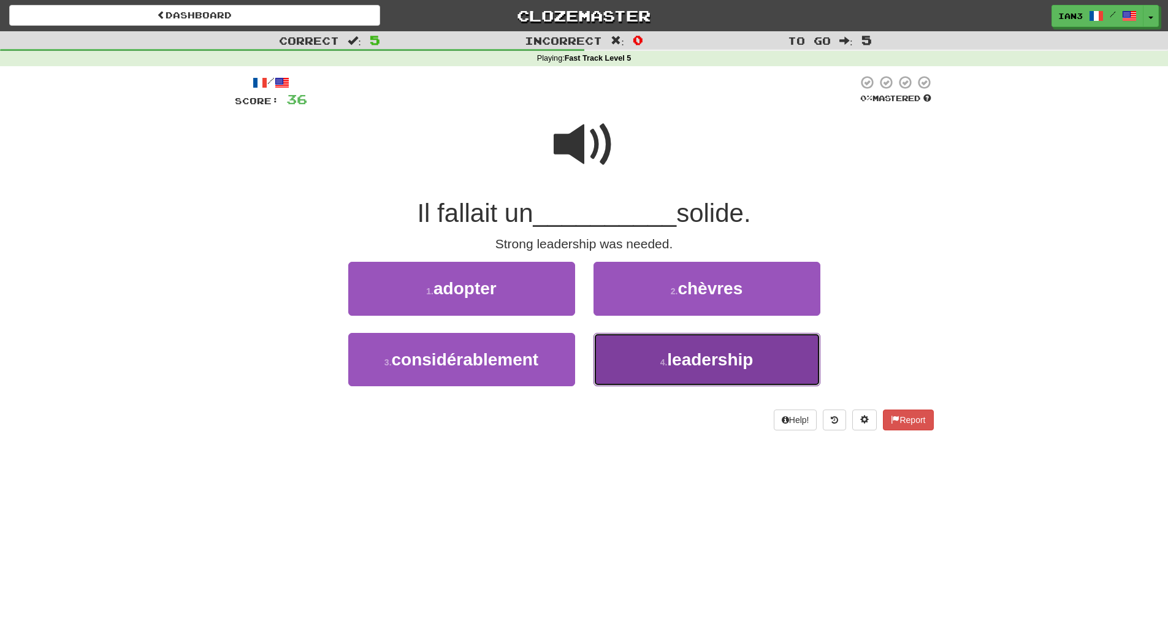
click at [699, 360] on span "leadership" at bounding box center [710, 359] width 86 height 19
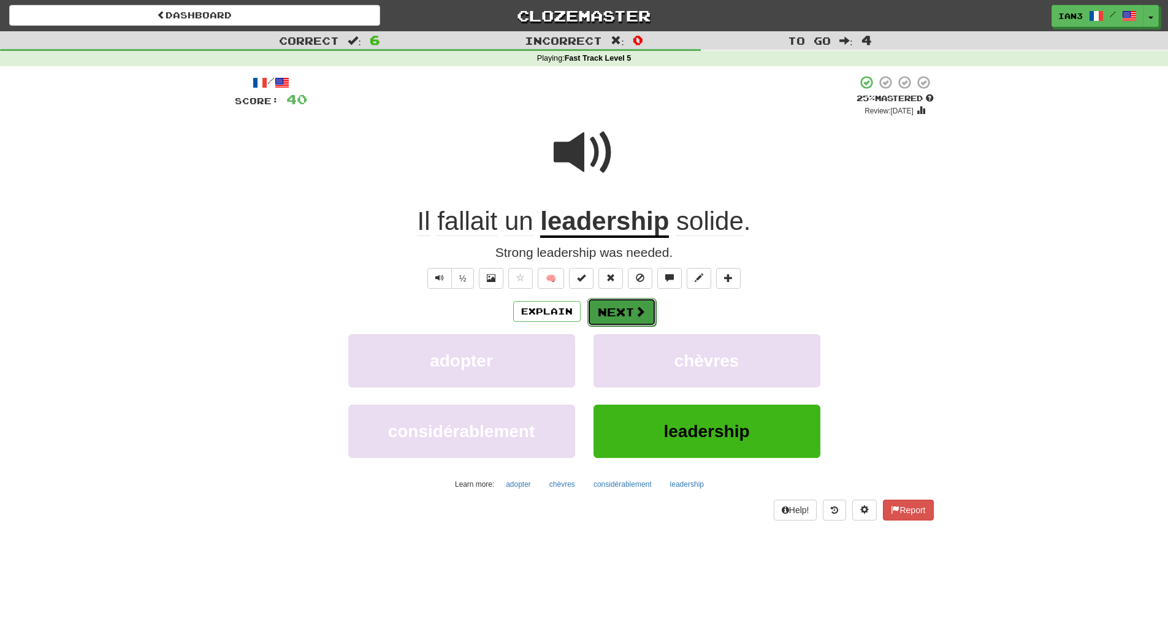
click at [622, 314] on button "Next" at bounding box center [621, 312] width 69 height 28
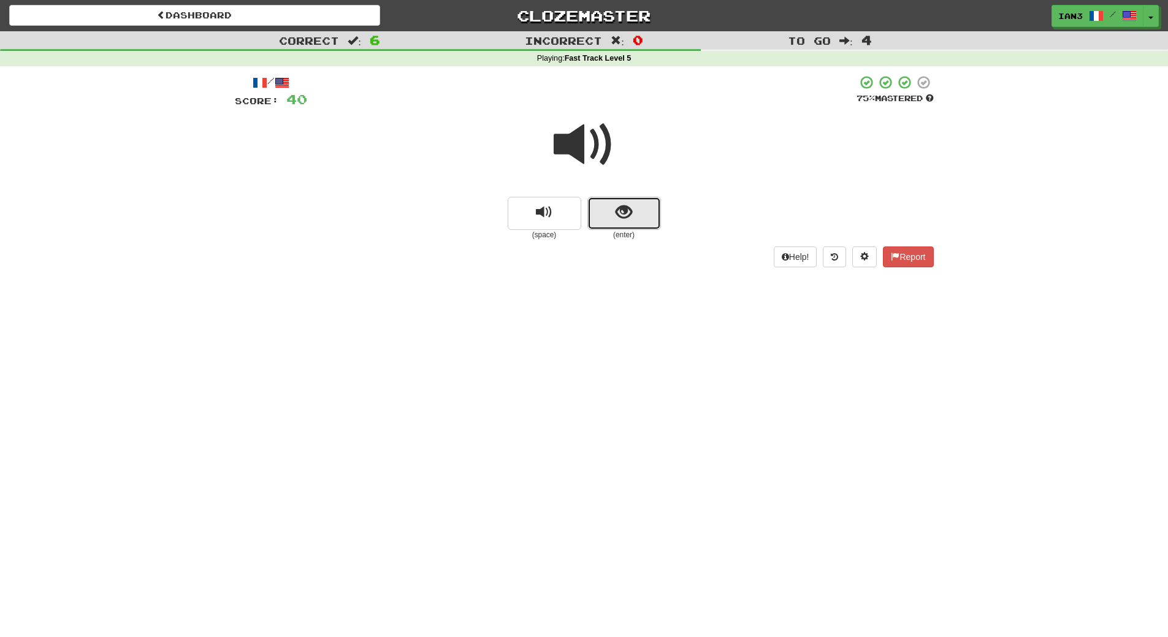
click at [612, 207] on button "show sentence" at bounding box center [624, 213] width 74 height 33
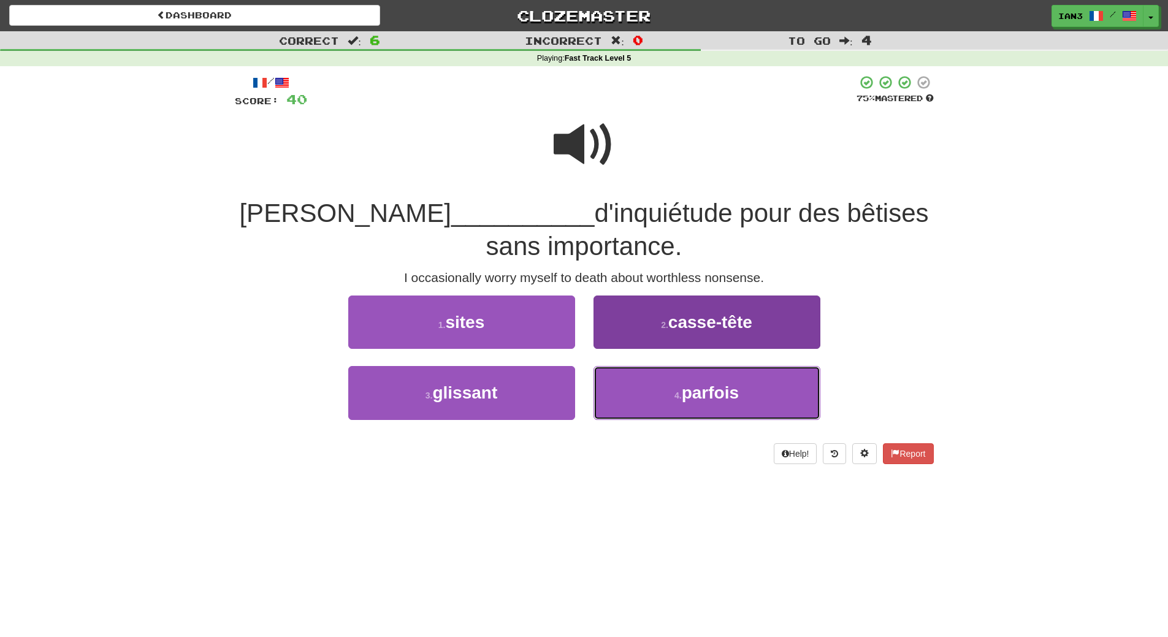
click at [712, 388] on span "parfois" at bounding box center [710, 392] width 57 height 19
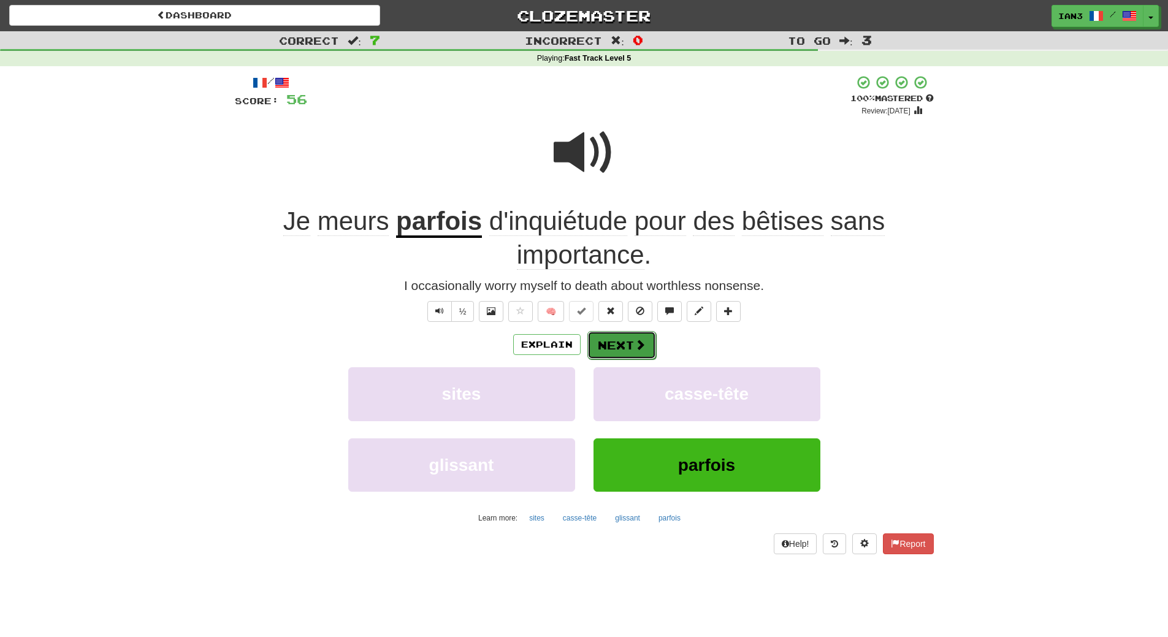
click at [628, 336] on button "Next" at bounding box center [621, 345] width 69 height 28
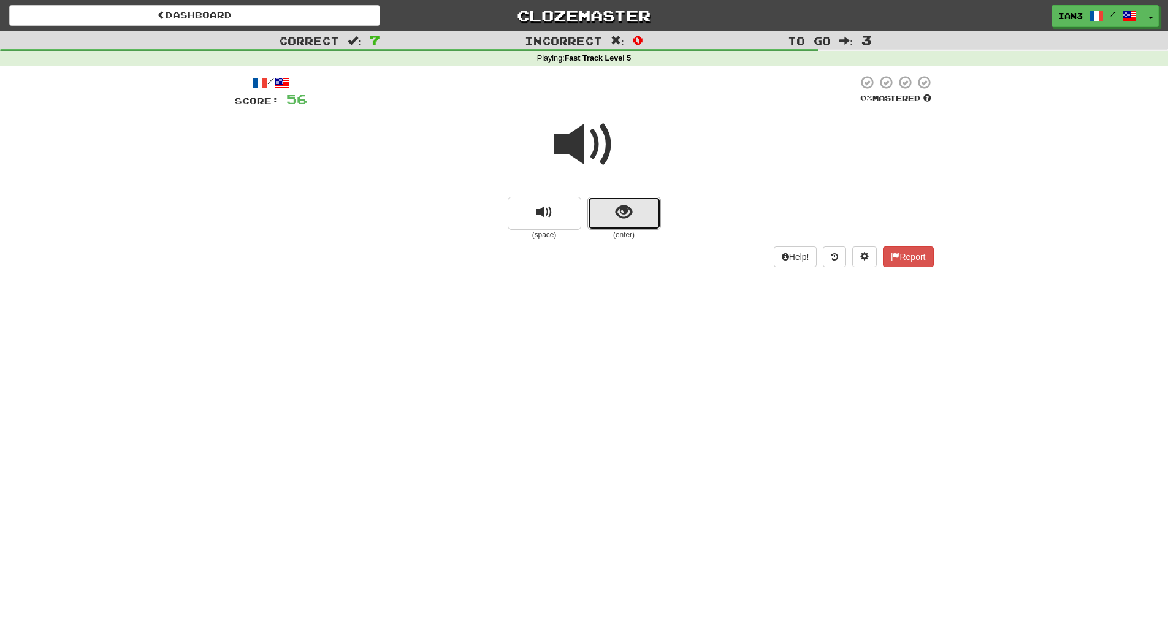
click at [617, 212] on span "show sentence" at bounding box center [623, 212] width 17 height 17
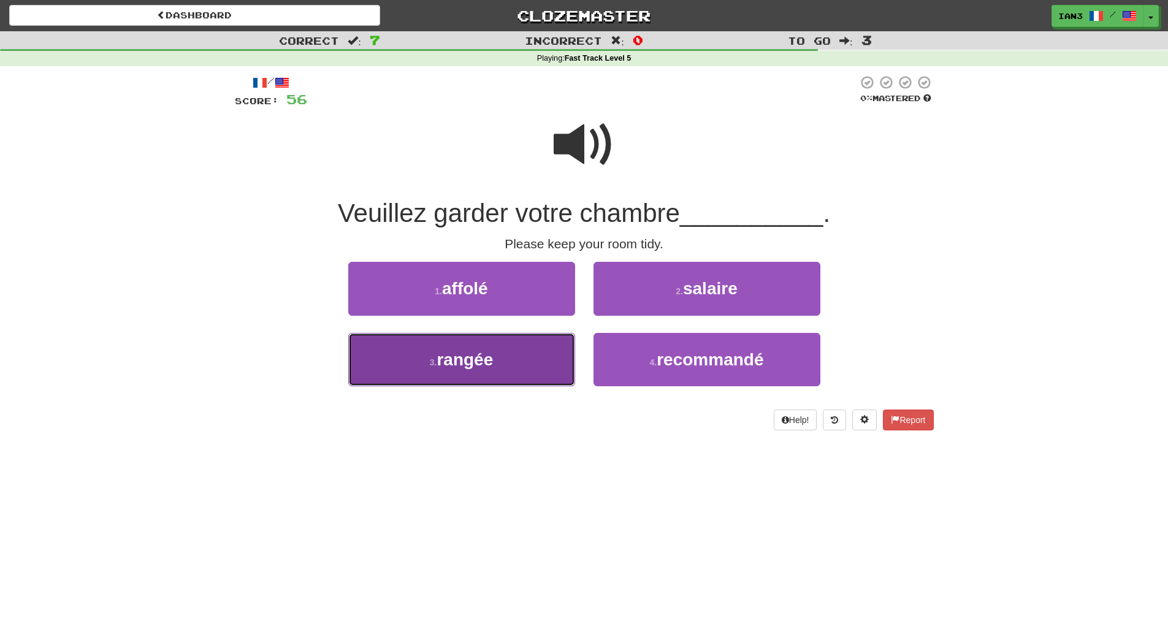
click at [457, 366] on span "rangée" at bounding box center [464, 359] width 56 height 19
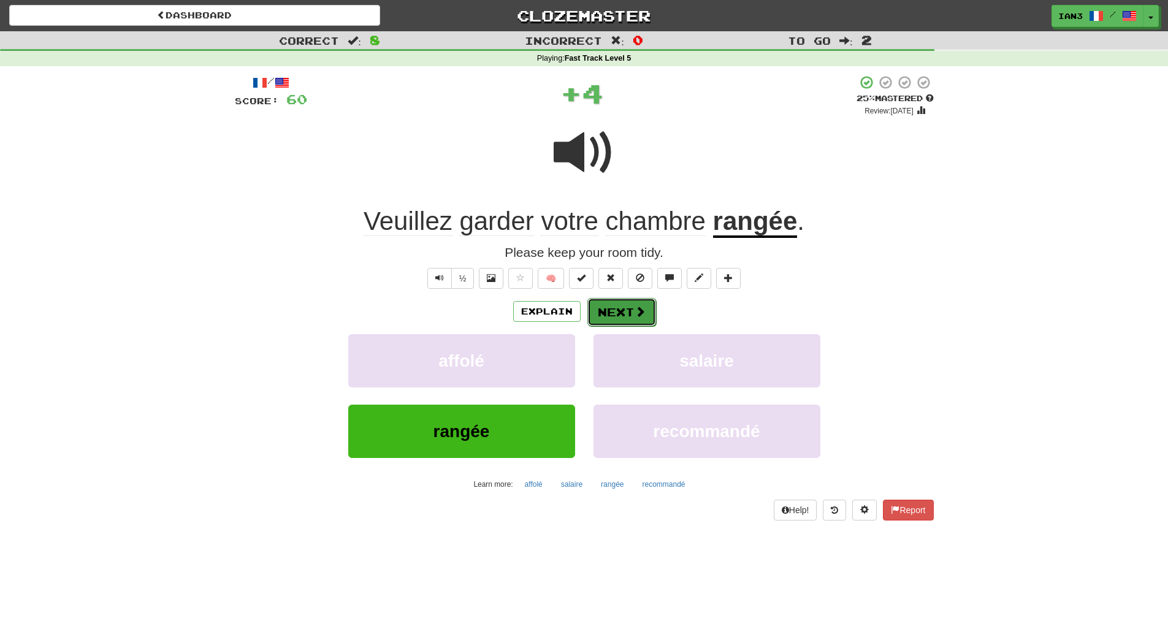
click at [618, 311] on button "Next" at bounding box center [621, 312] width 69 height 28
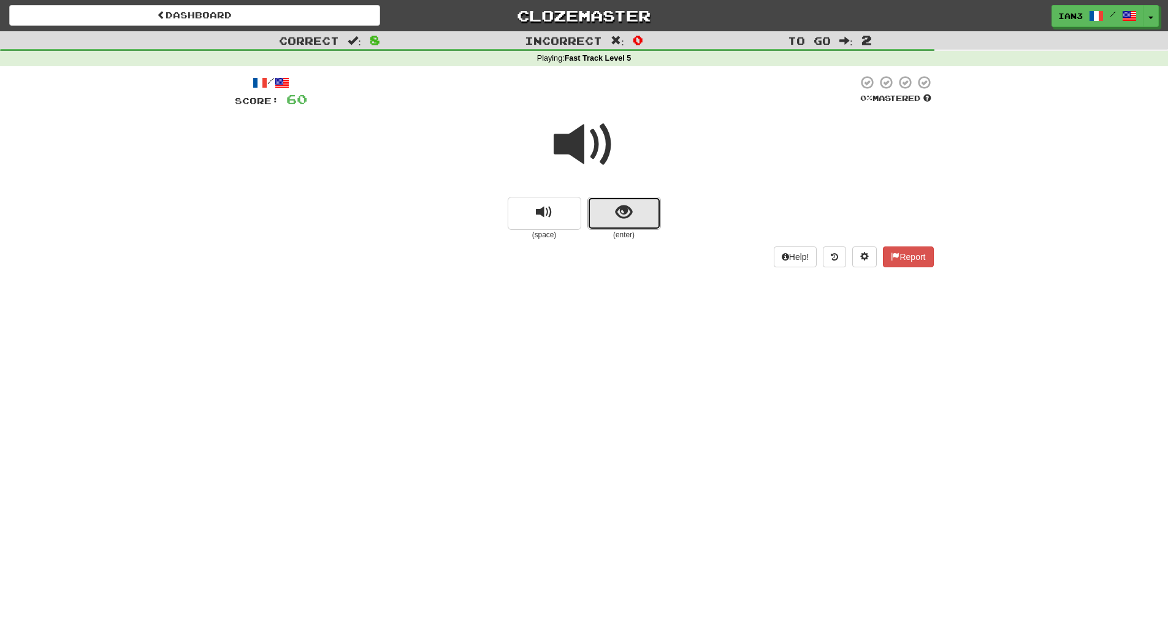
click at [623, 215] on span "show sentence" at bounding box center [623, 212] width 17 height 17
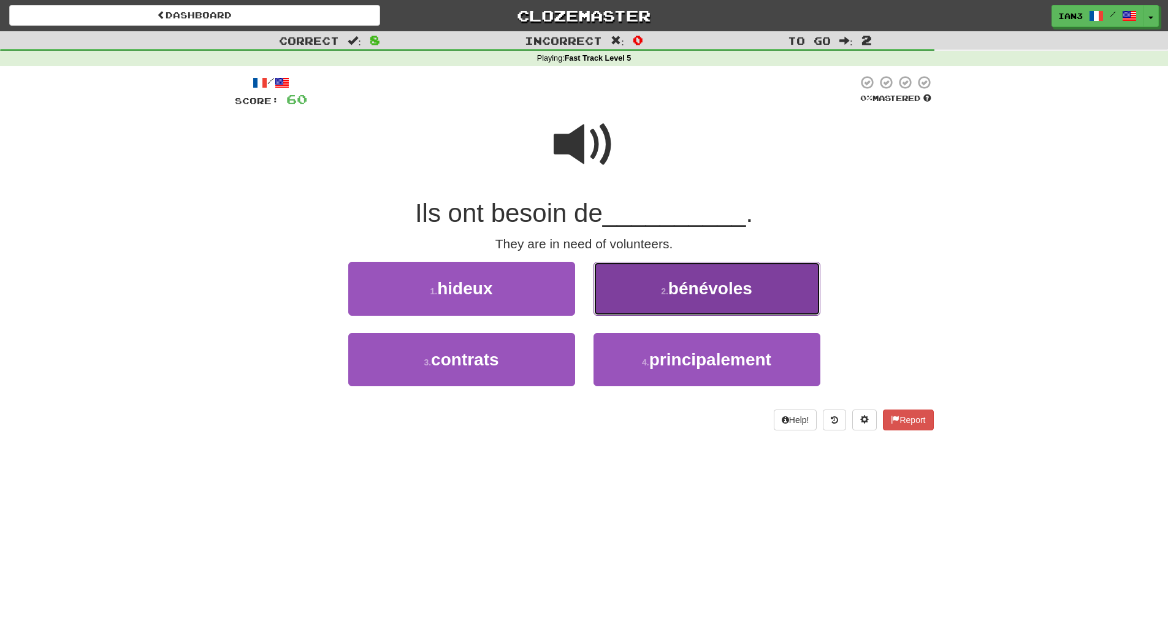
click at [707, 297] on span "bénévoles" at bounding box center [710, 288] width 84 height 19
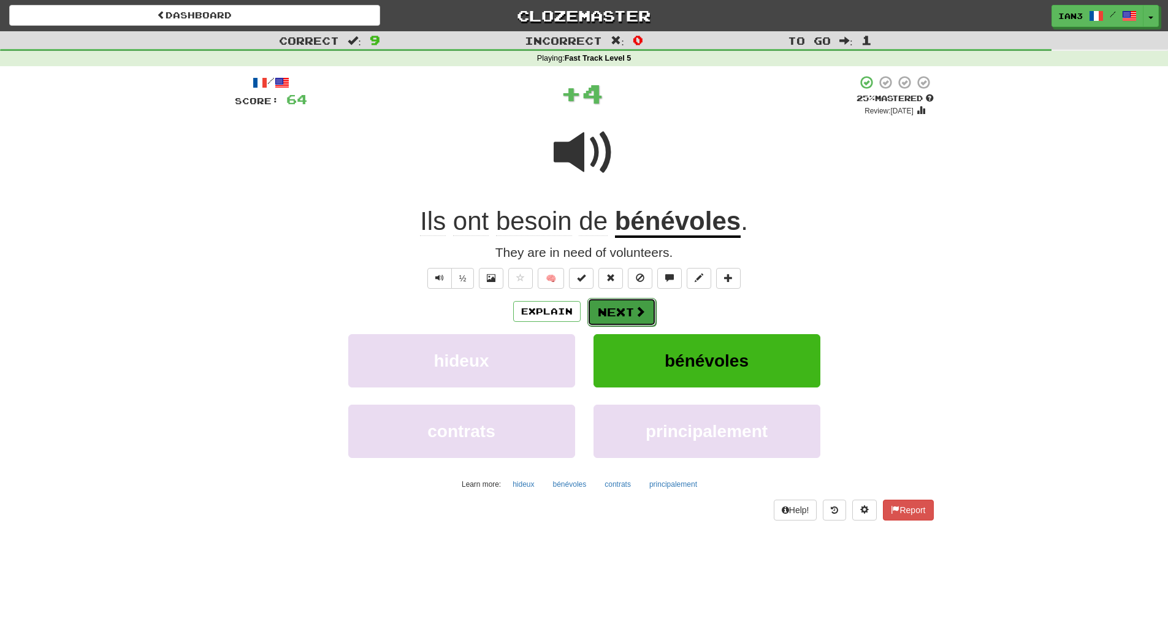
click at [621, 303] on button "Next" at bounding box center [621, 312] width 69 height 28
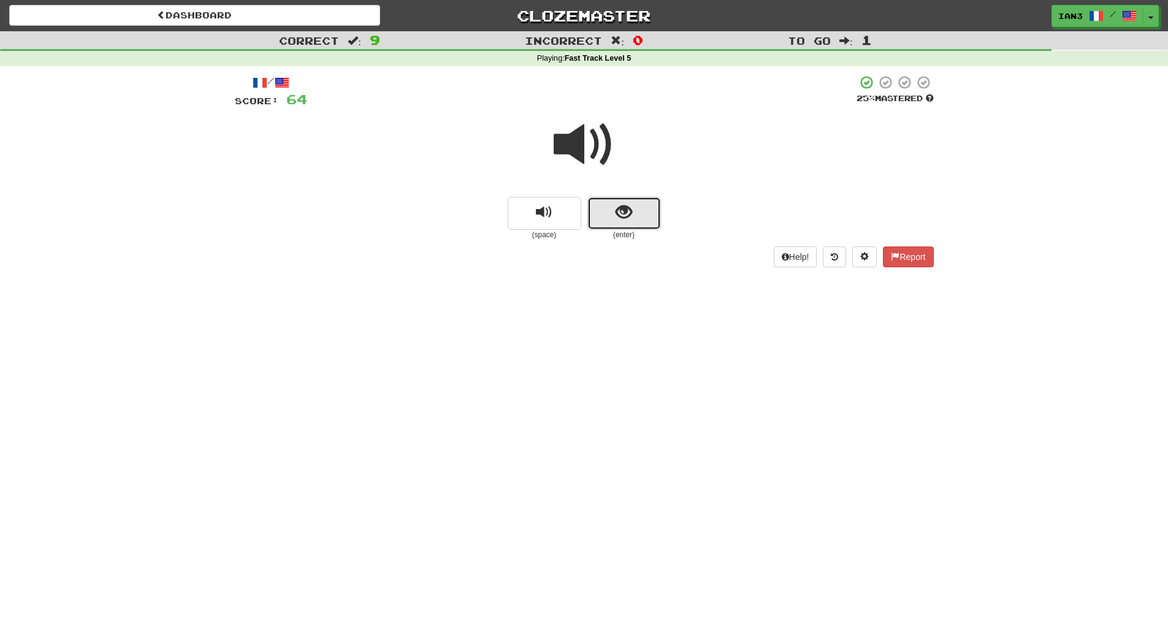
click at [615, 209] on span "show sentence" at bounding box center [623, 212] width 17 height 17
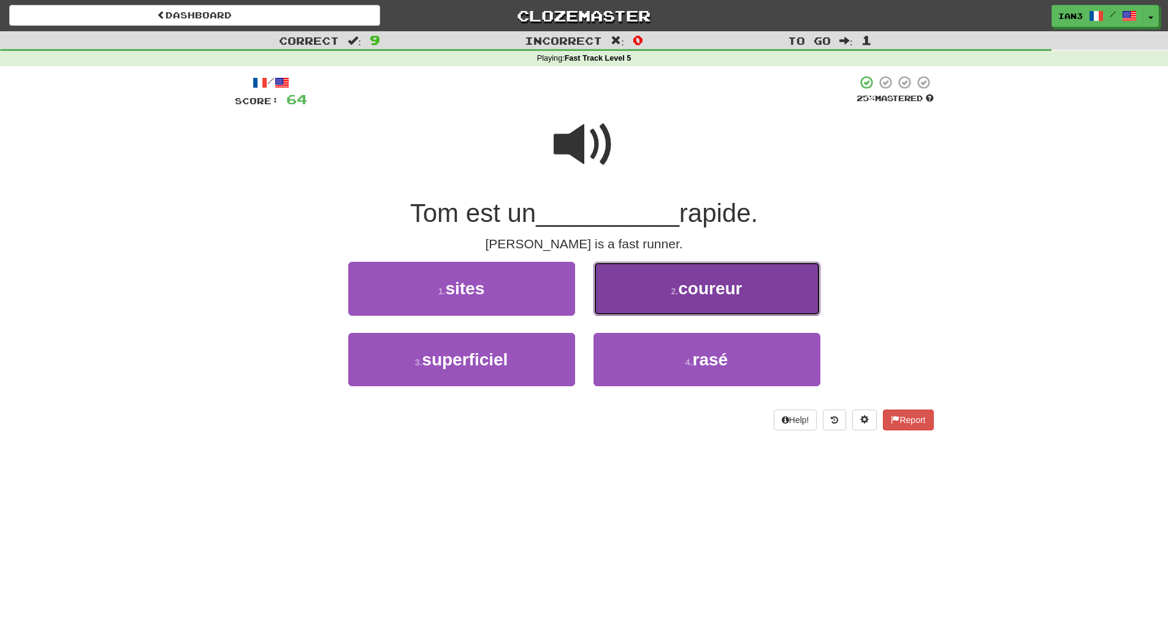
click at [718, 291] on span "coureur" at bounding box center [710, 288] width 64 height 19
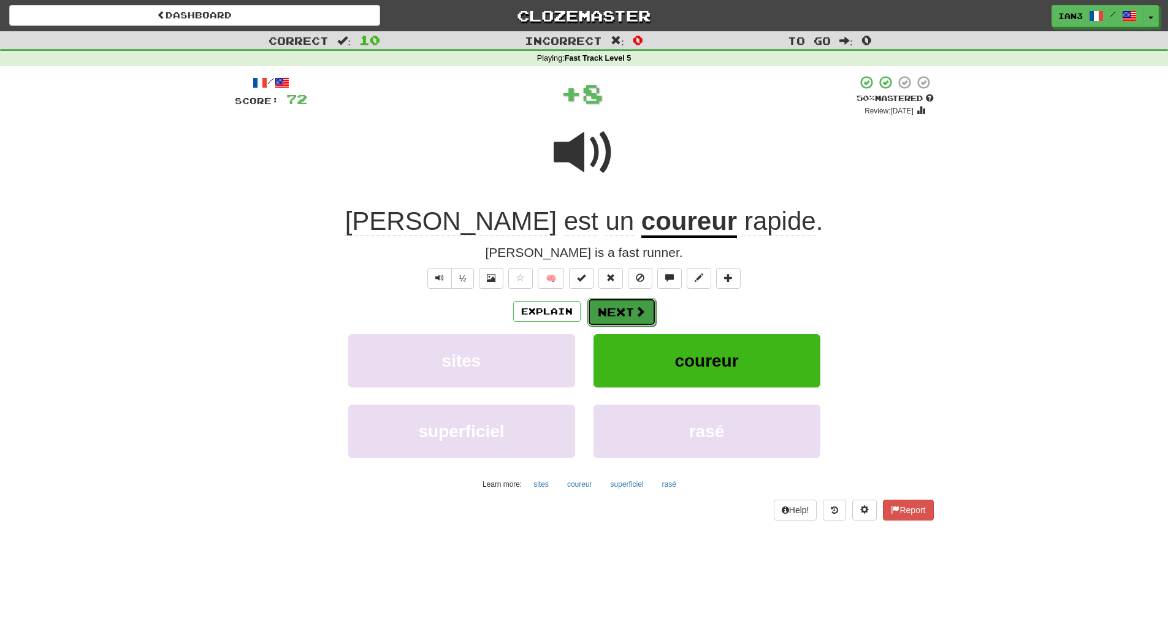
click at [610, 307] on button "Next" at bounding box center [621, 312] width 69 height 28
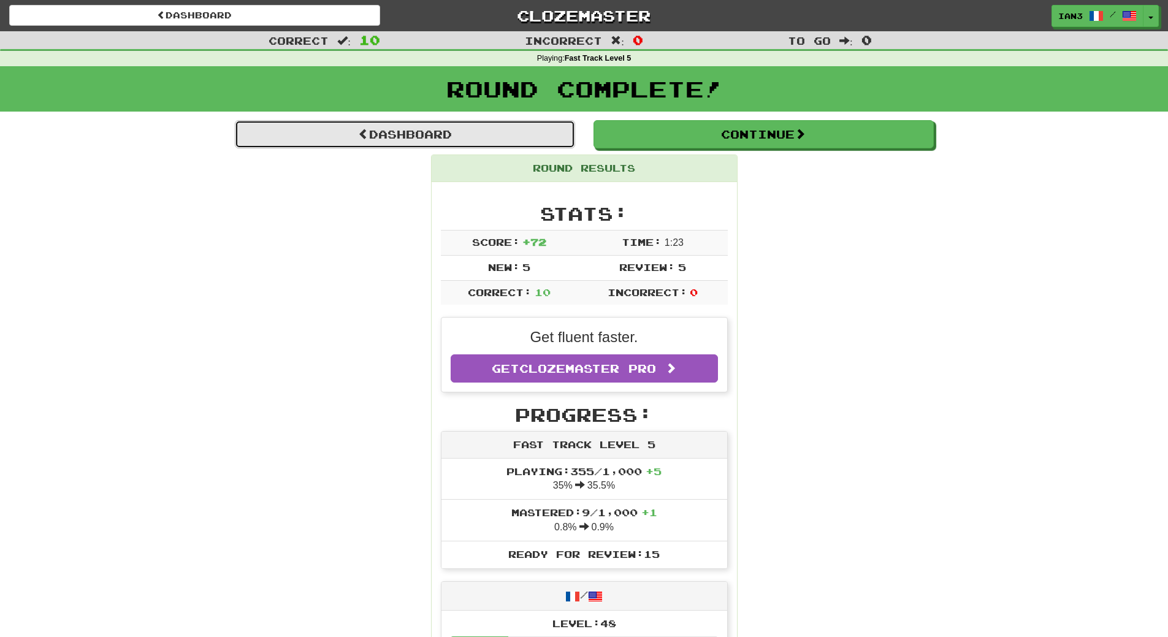
click at [393, 128] on link "Dashboard" at bounding box center [405, 134] width 340 height 28
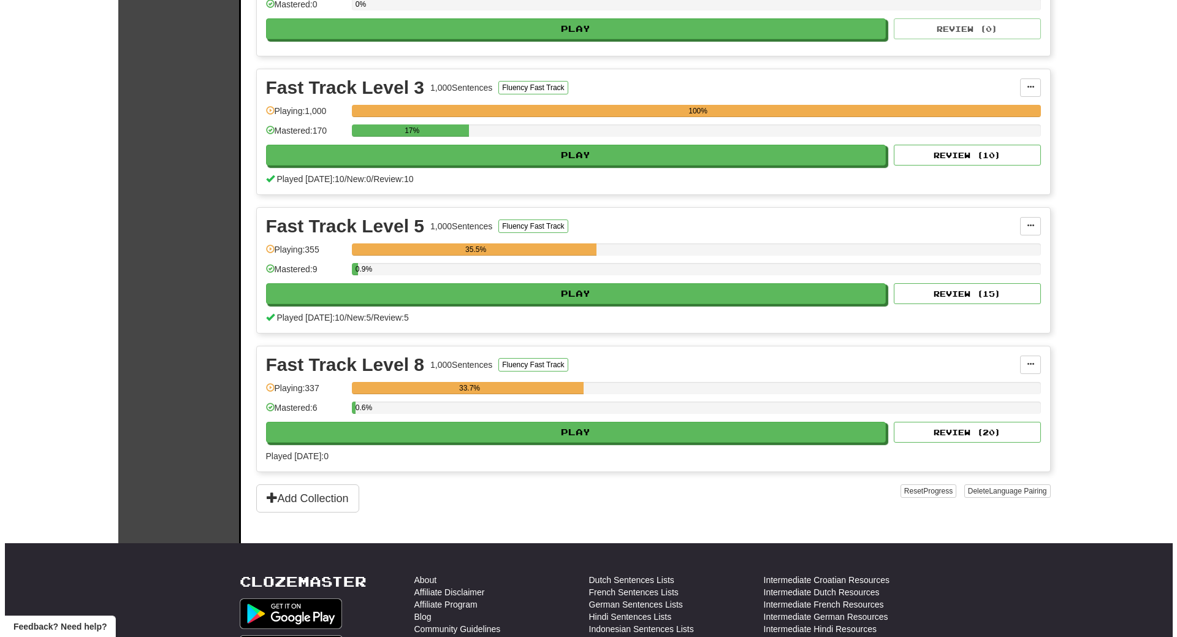
scroll to position [368, 0]
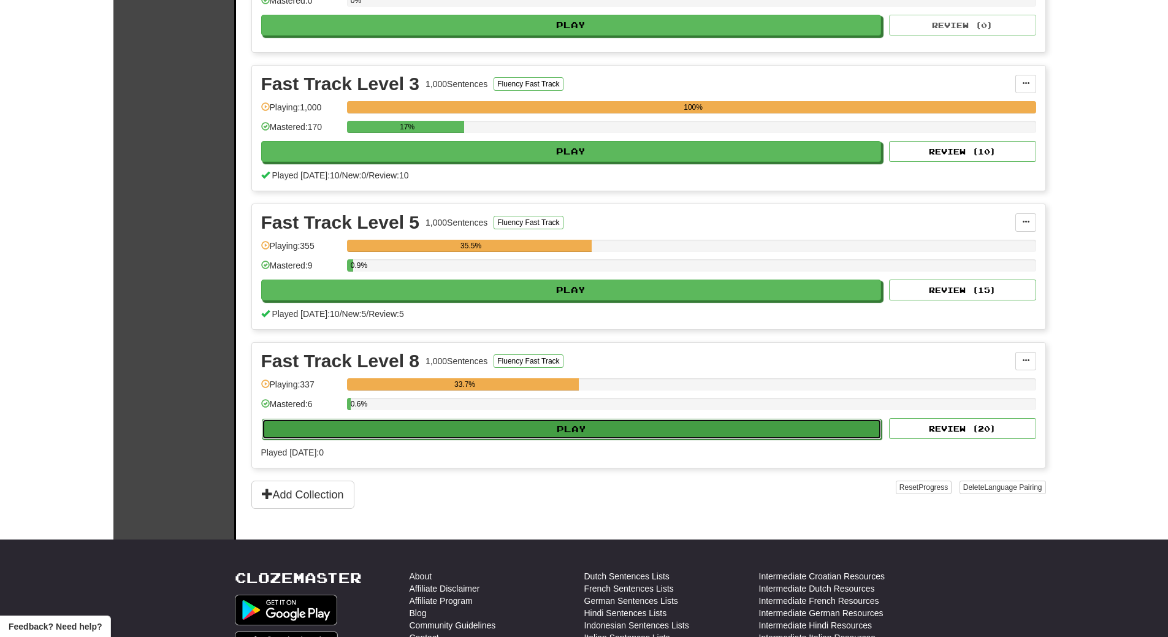
click at [406, 431] on button "Play" at bounding box center [572, 429] width 620 height 21
select select "**"
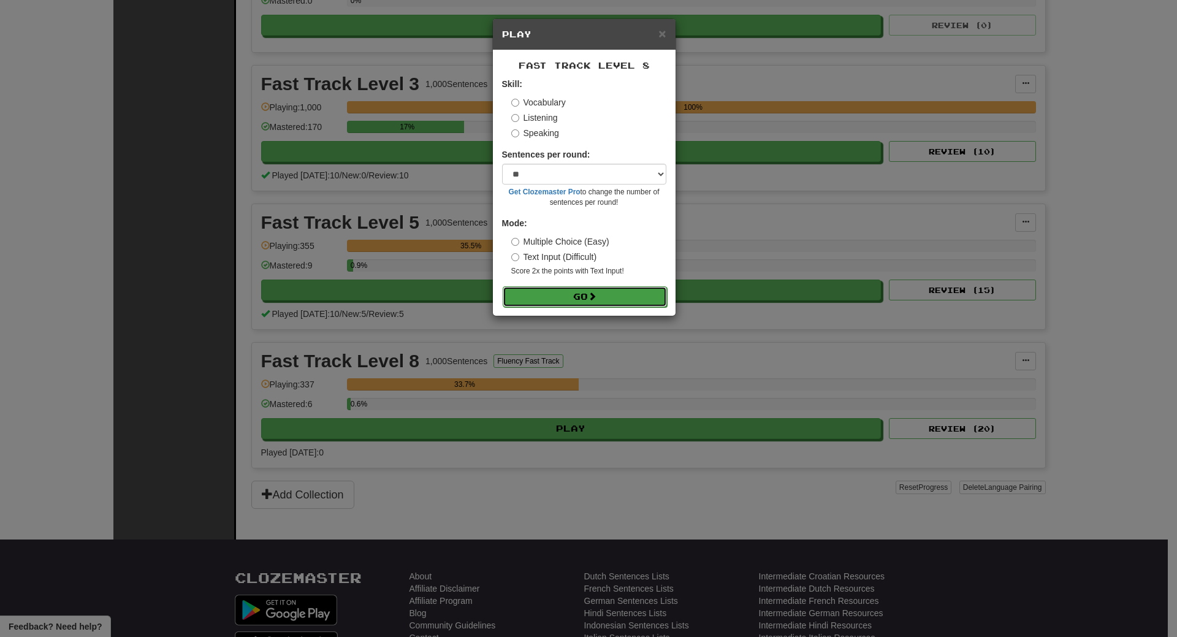
click at [577, 298] on button "Go" at bounding box center [585, 296] width 164 height 21
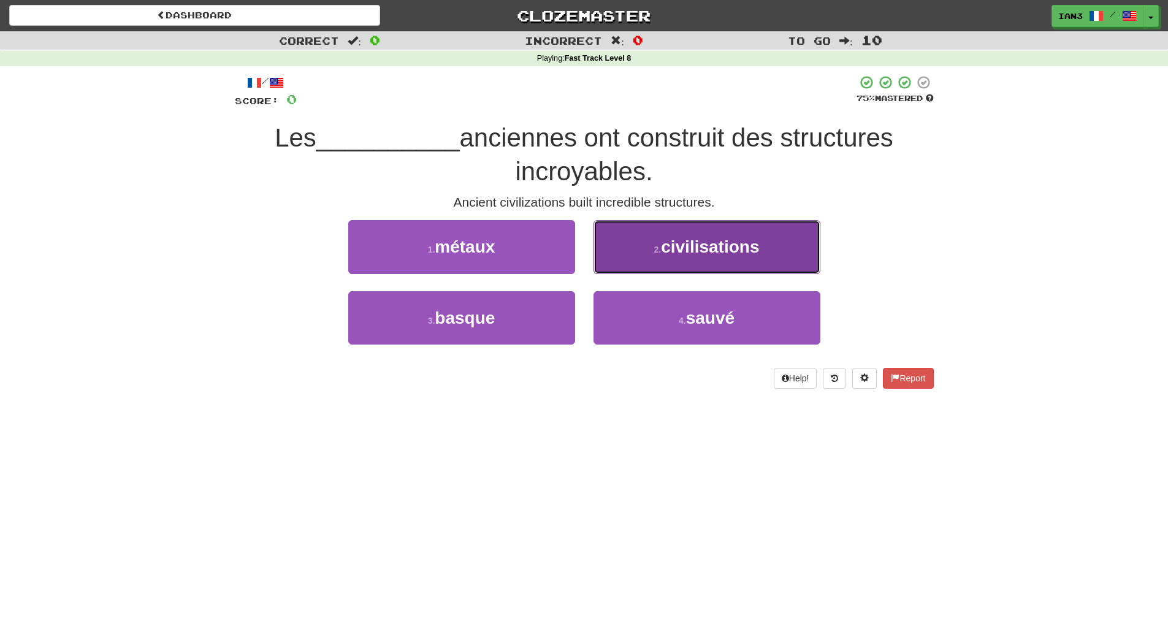
click at [741, 248] on span "civilisations" at bounding box center [710, 246] width 98 height 19
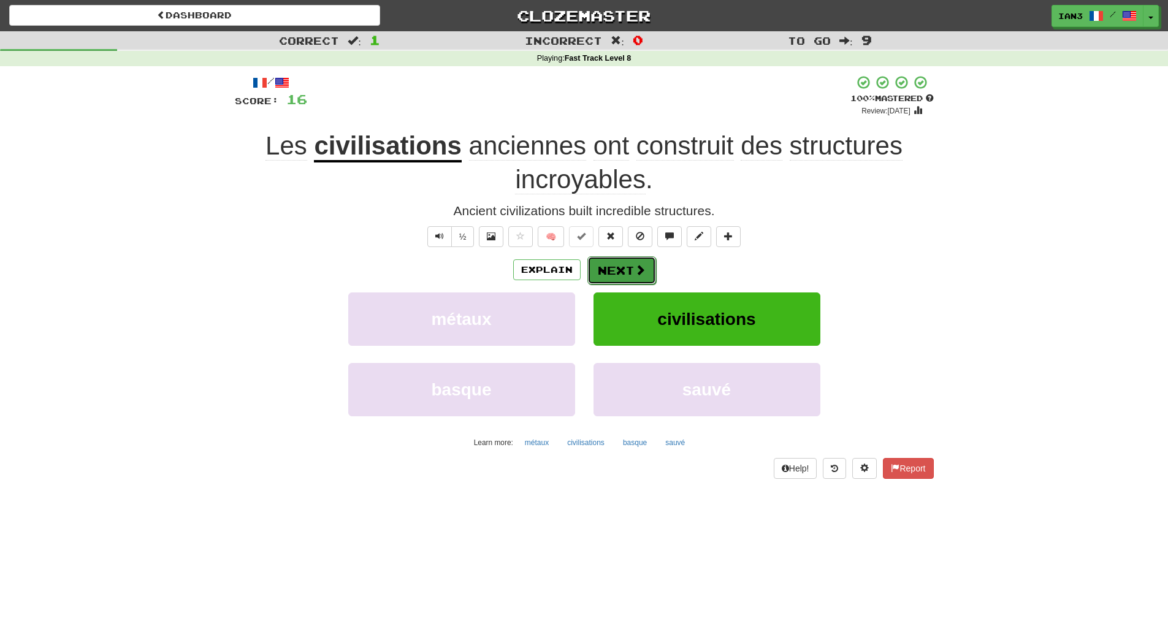
click at [620, 270] on button "Next" at bounding box center [621, 270] width 69 height 28
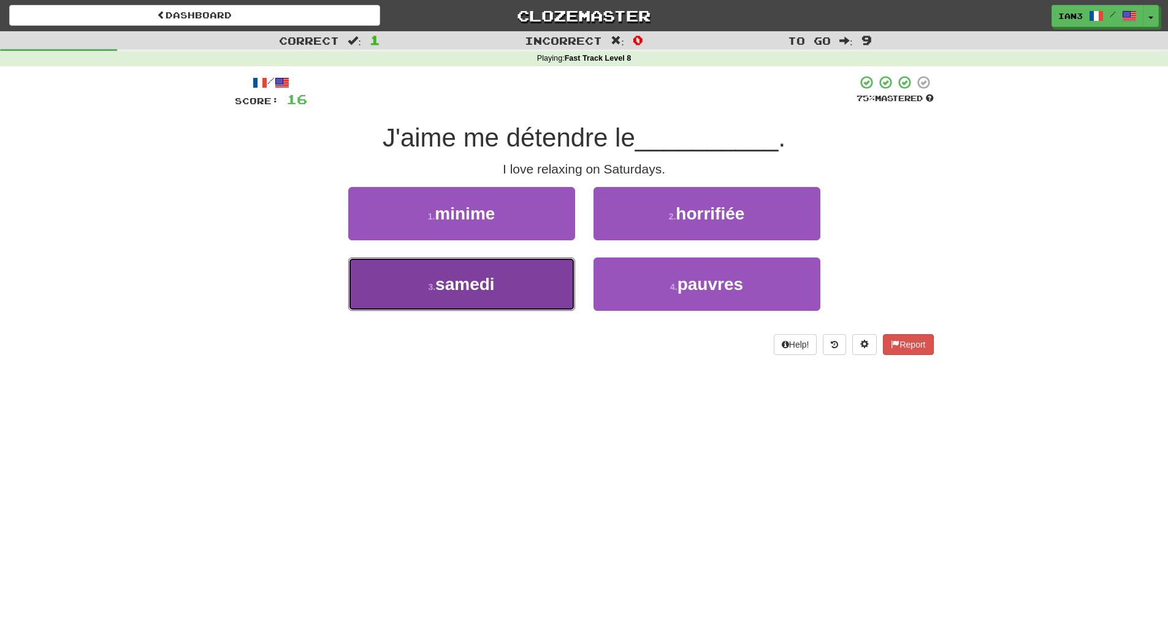
click at [465, 288] on span "samedi" at bounding box center [464, 284] width 59 height 19
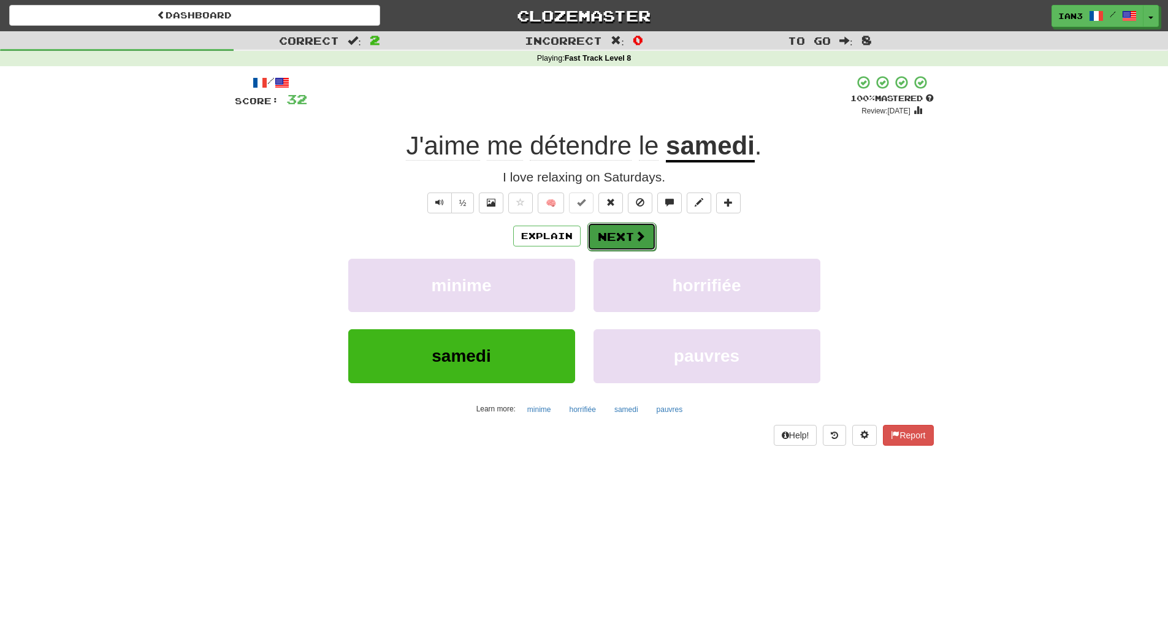
click at [615, 238] on button "Next" at bounding box center [621, 236] width 69 height 28
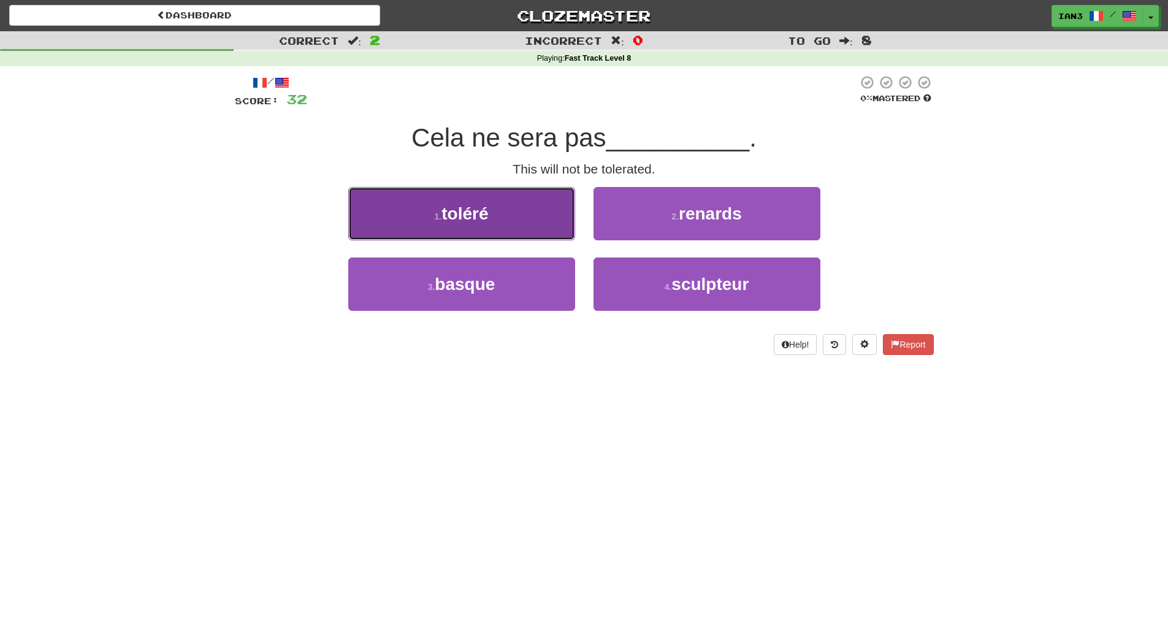
click at [449, 215] on span "toléré" at bounding box center [464, 213] width 47 height 19
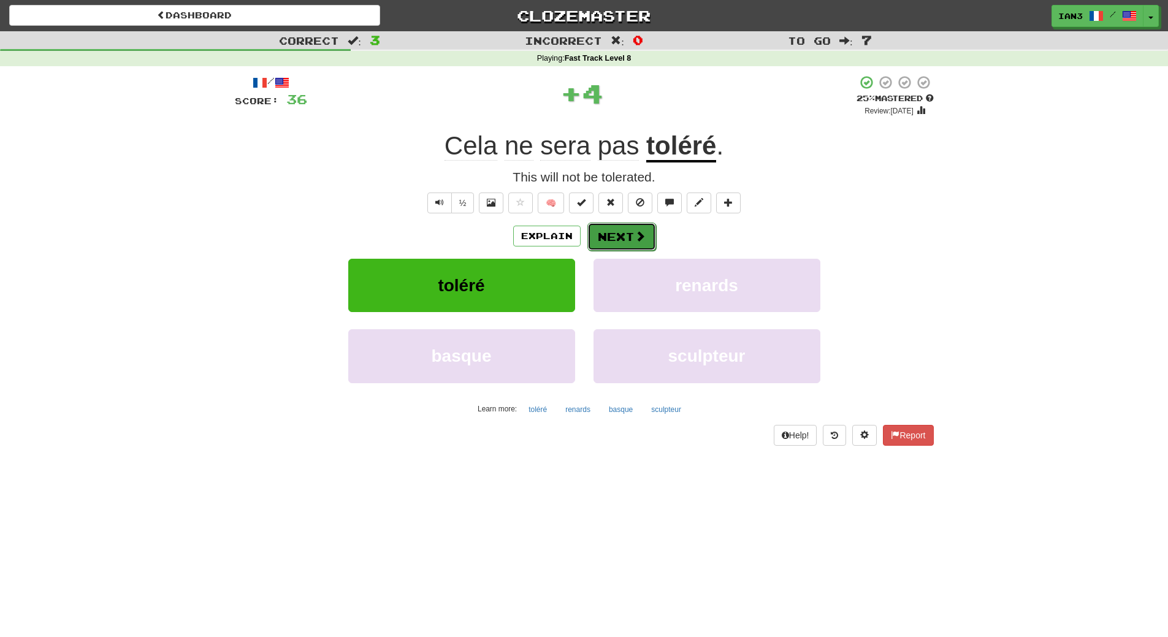
click at [614, 234] on button "Next" at bounding box center [621, 236] width 69 height 28
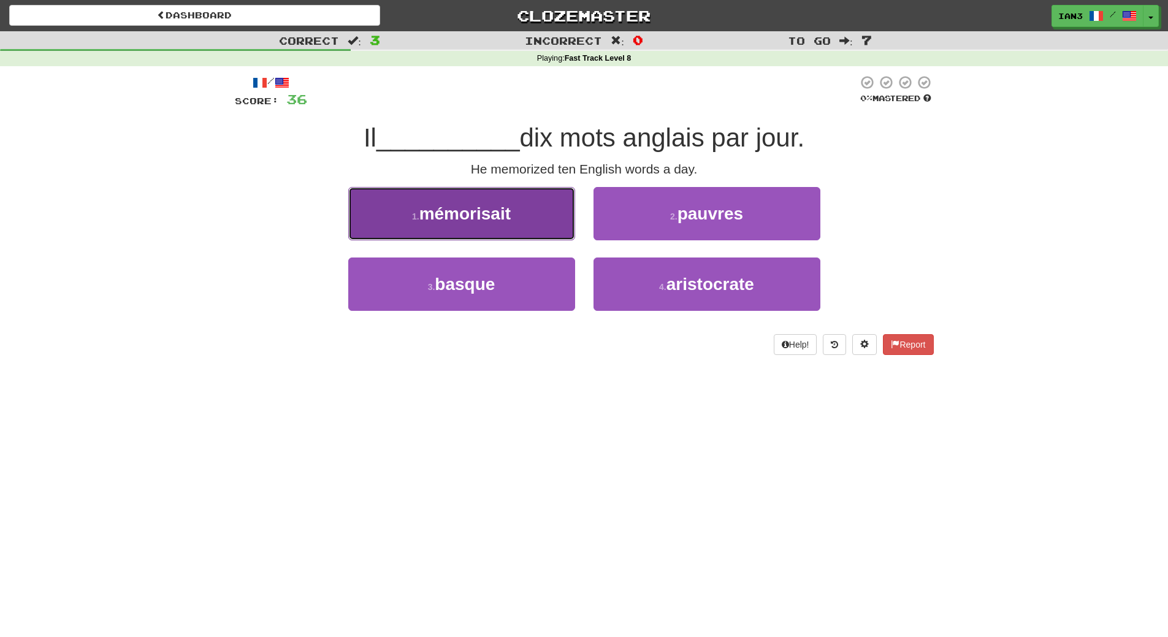
click at [441, 234] on button "1 . mémorisait" at bounding box center [461, 213] width 227 height 53
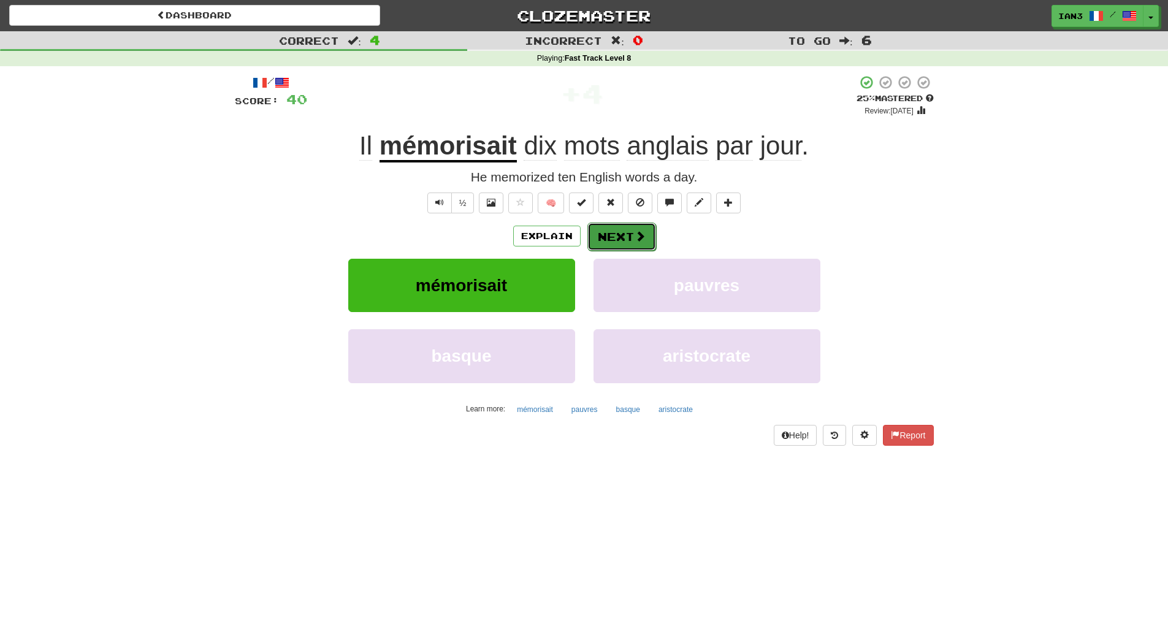
click at [617, 237] on button "Next" at bounding box center [621, 236] width 69 height 28
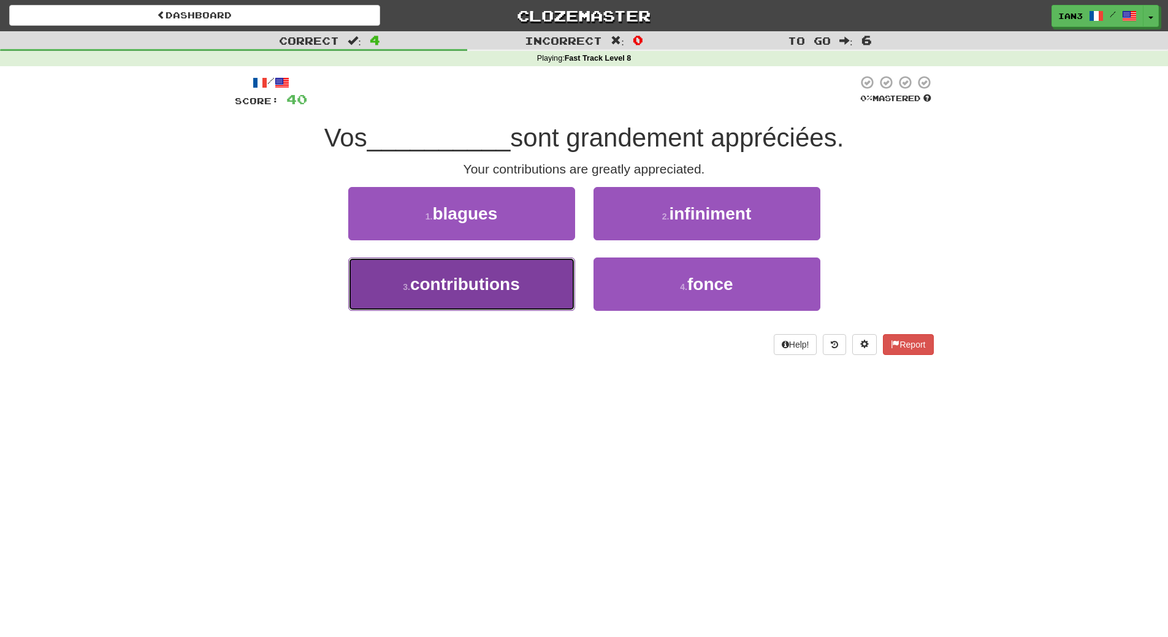
click at [431, 291] on span "contributions" at bounding box center [465, 284] width 110 height 19
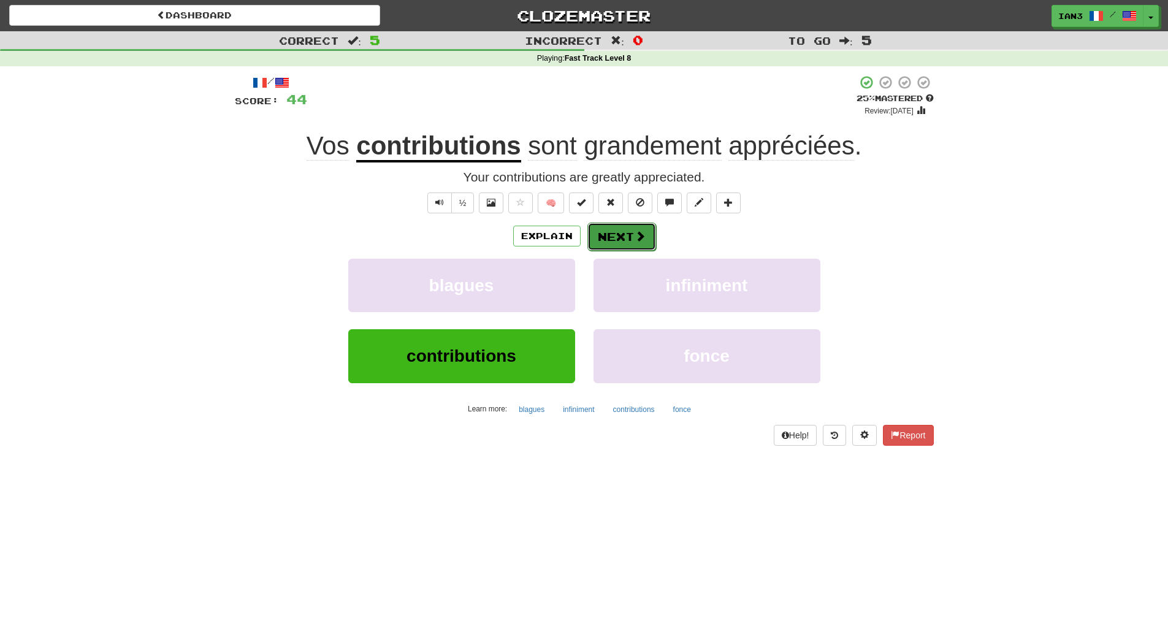
click at [625, 231] on button "Next" at bounding box center [621, 236] width 69 height 28
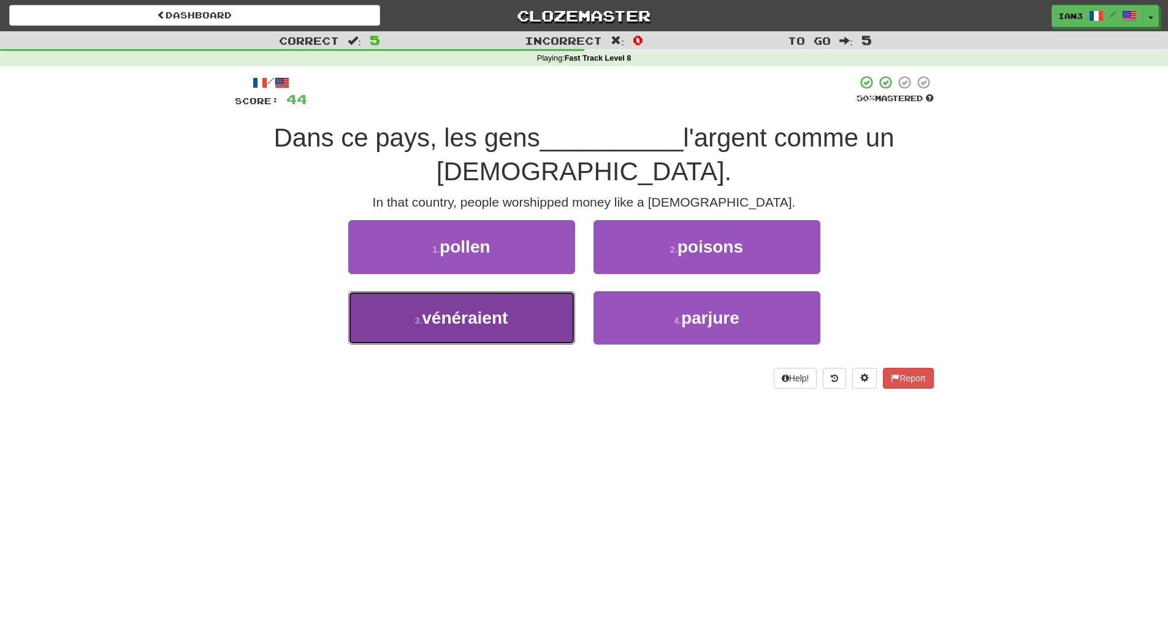
click at [464, 308] on span "vénéraient" at bounding box center [465, 317] width 86 height 19
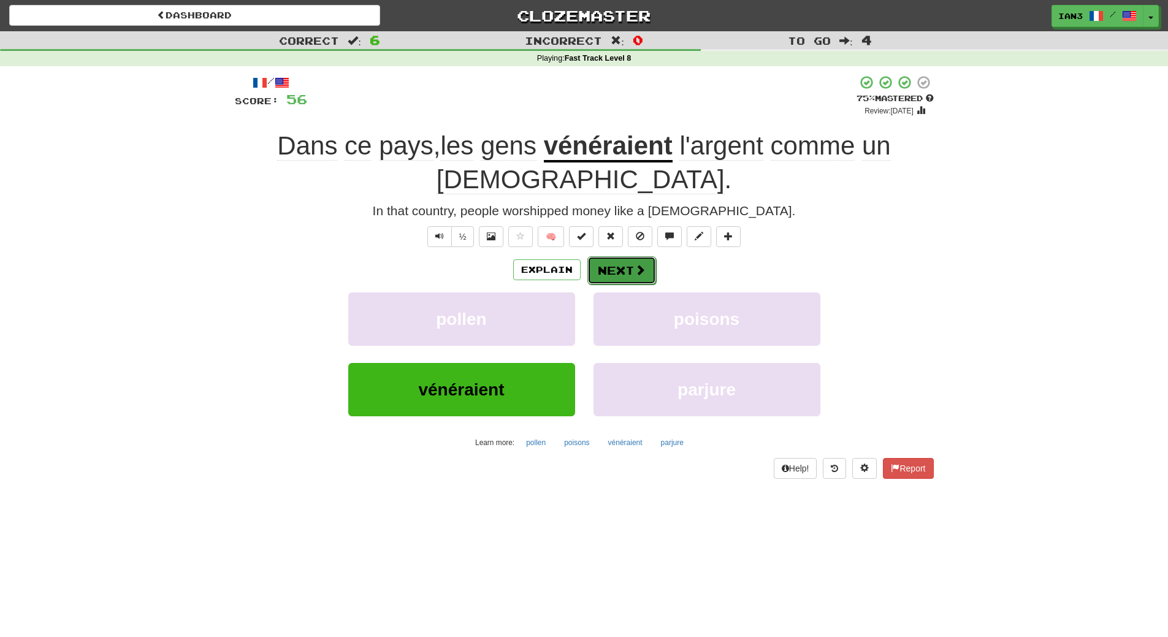
click at [622, 256] on button "Next" at bounding box center [621, 270] width 69 height 28
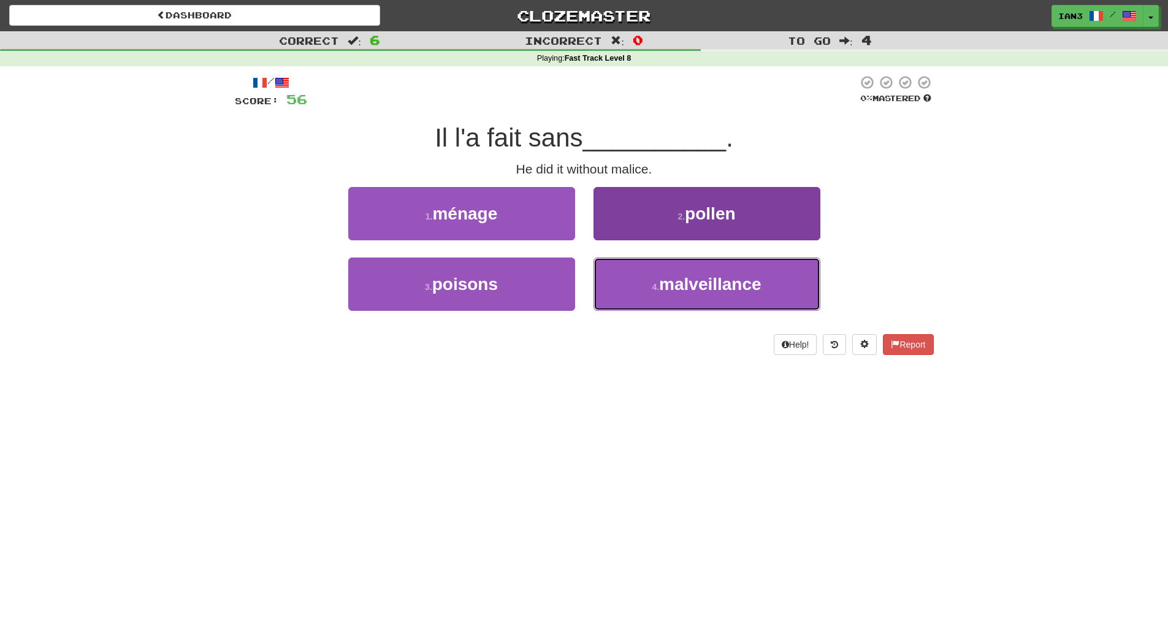
click at [719, 284] on span "malveillance" at bounding box center [710, 284] width 102 height 19
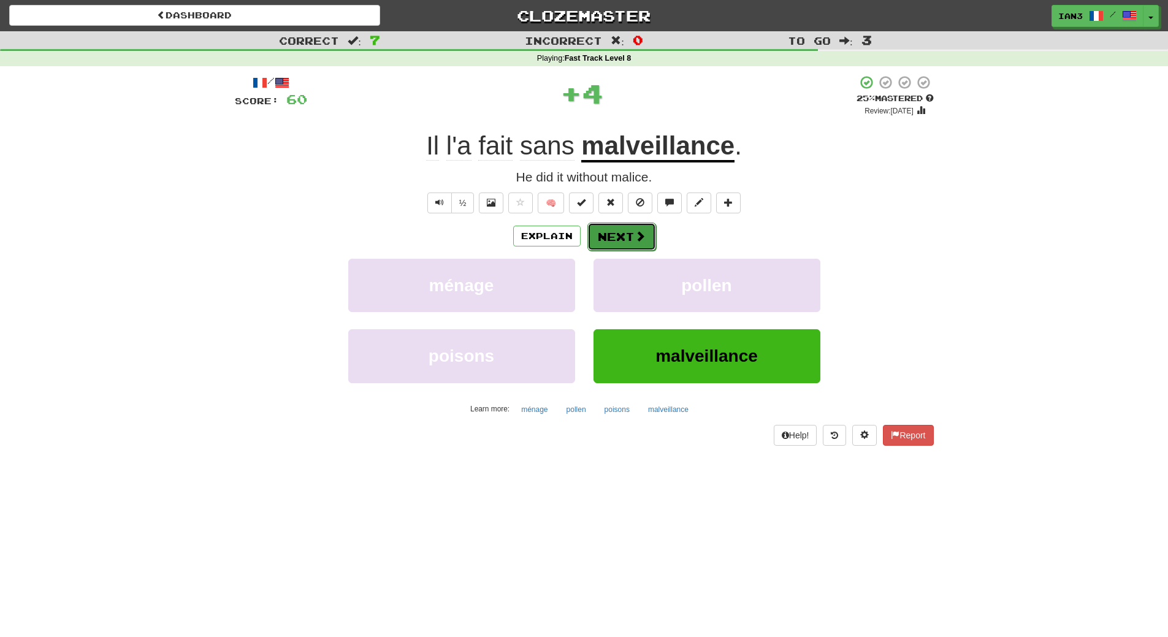
click at [621, 234] on button "Next" at bounding box center [621, 236] width 69 height 28
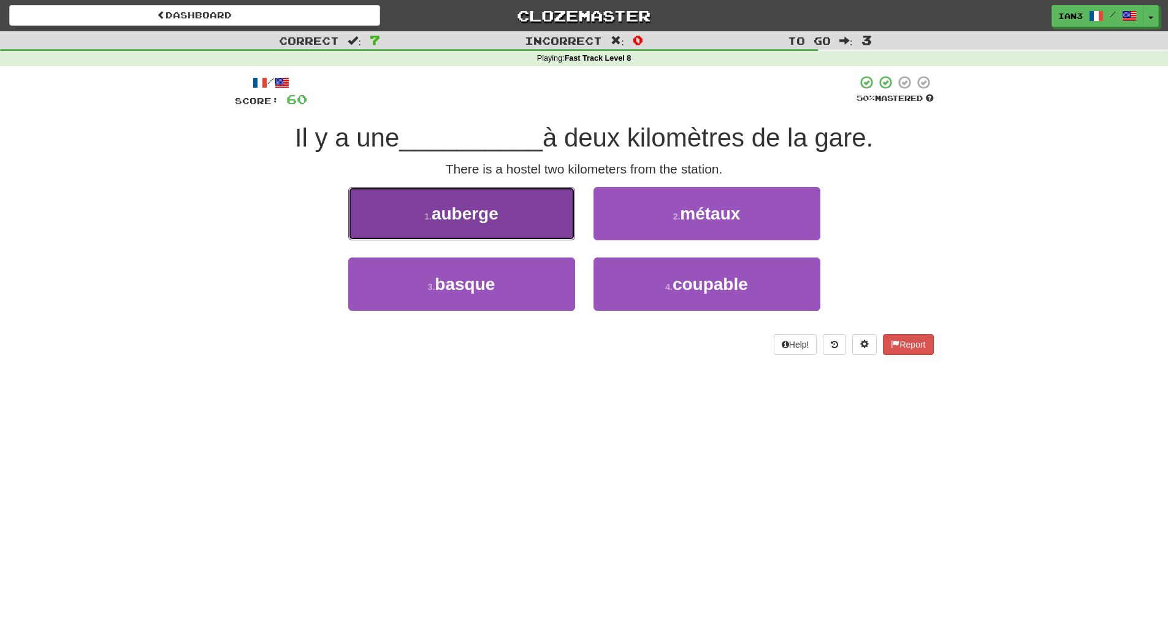
click at [498, 215] on span "auberge" at bounding box center [464, 213] width 67 height 19
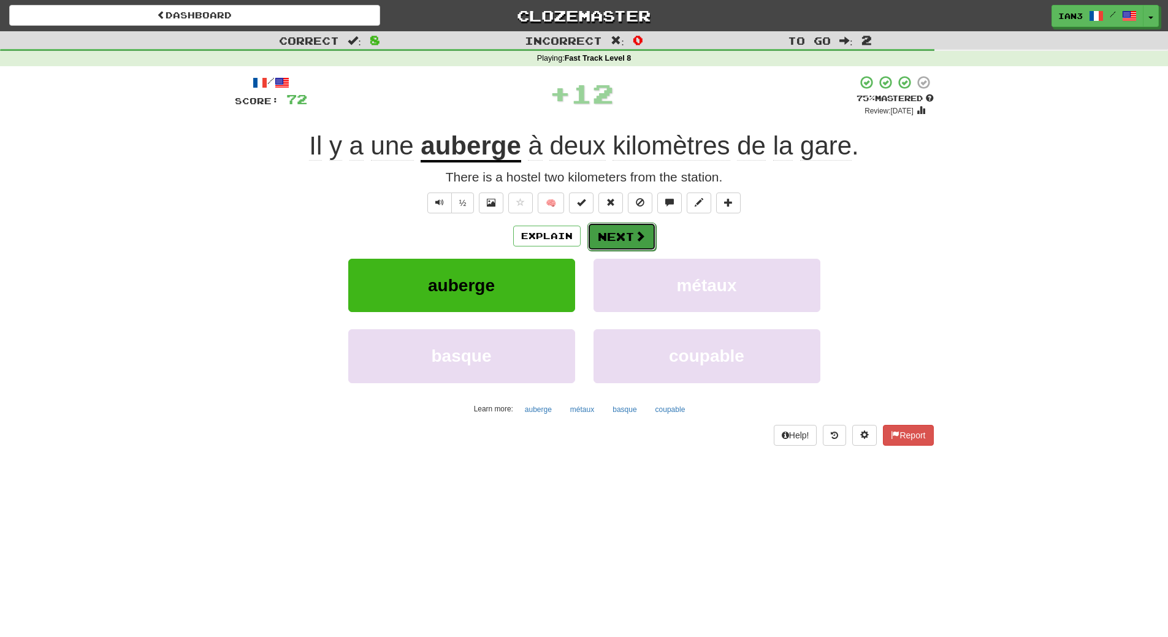
click at [617, 231] on button "Next" at bounding box center [621, 236] width 69 height 28
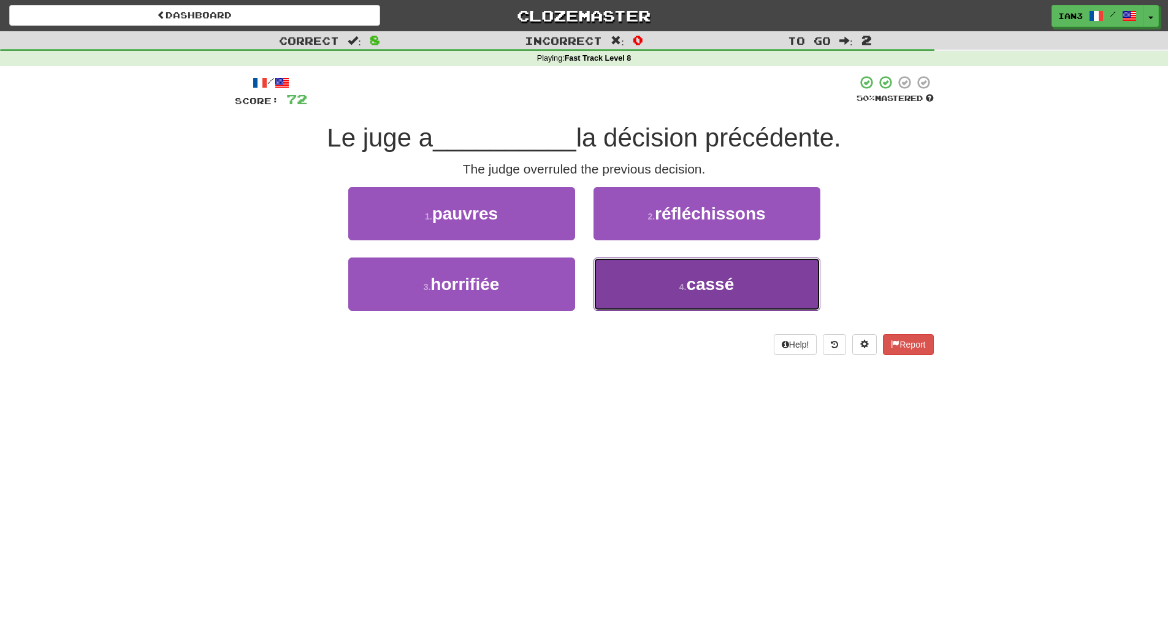
click at [721, 288] on span "cassé" at bounding box center [710, 284] width 48 height 19
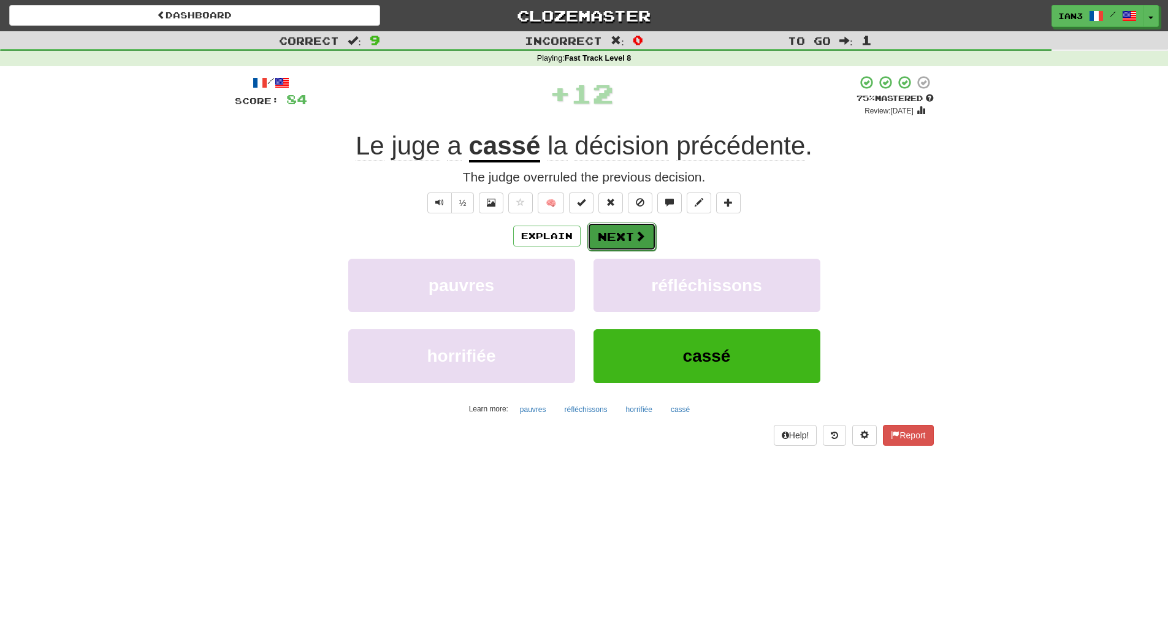
click at [621, 232] on button "Next" at bounding box center [621, 236] width 69 height 28
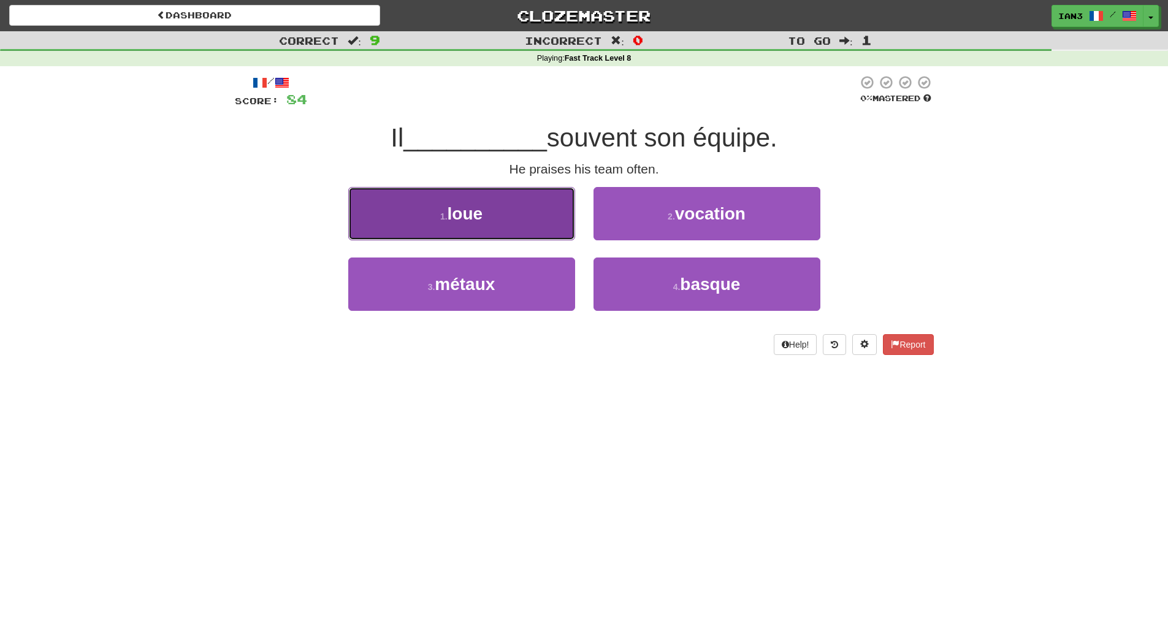
click at [512, 224] on button "1 . loue" at bounding box center [461, 213] width 227 height 53
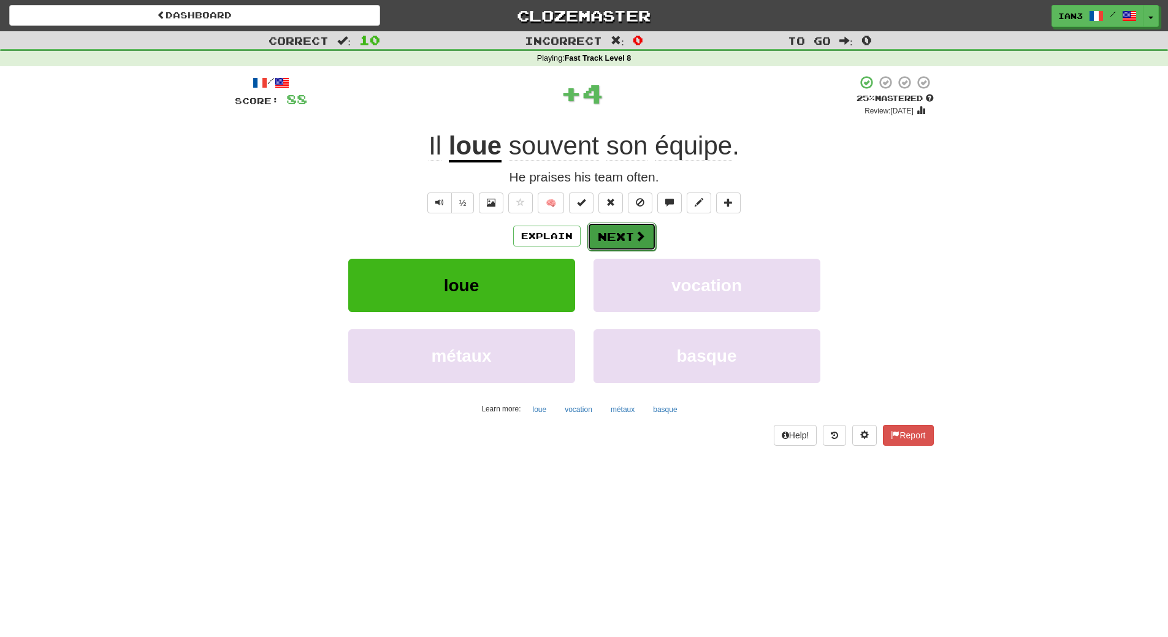
click at [634, 230] on span at bounding box center [639, 235] width 11 height 11
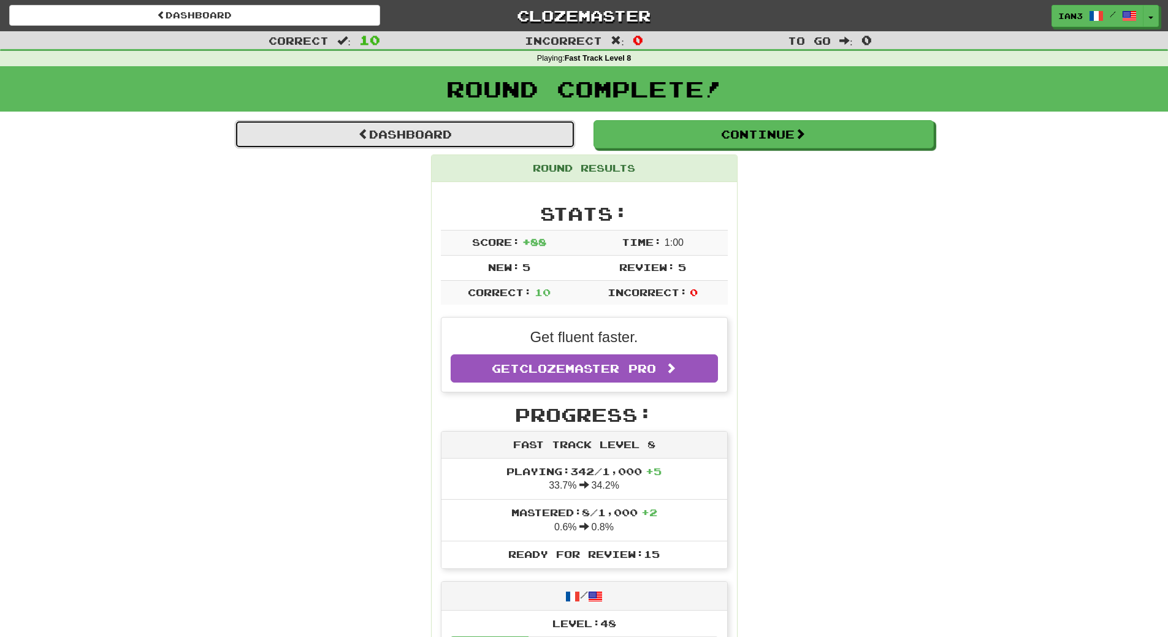
click at [400, 137] on link "Dashboard" at bounding box center [405, 134] width 340 height 28
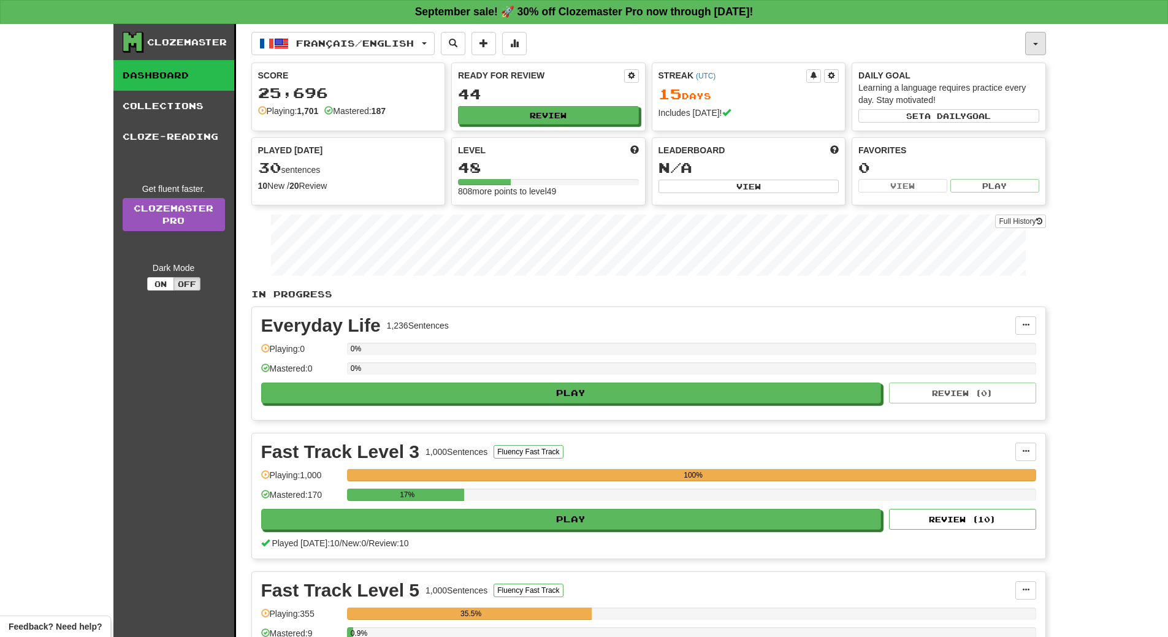
click at [1036, 41] on button "button" at bounding box center [1035, 43] width 21 height 23
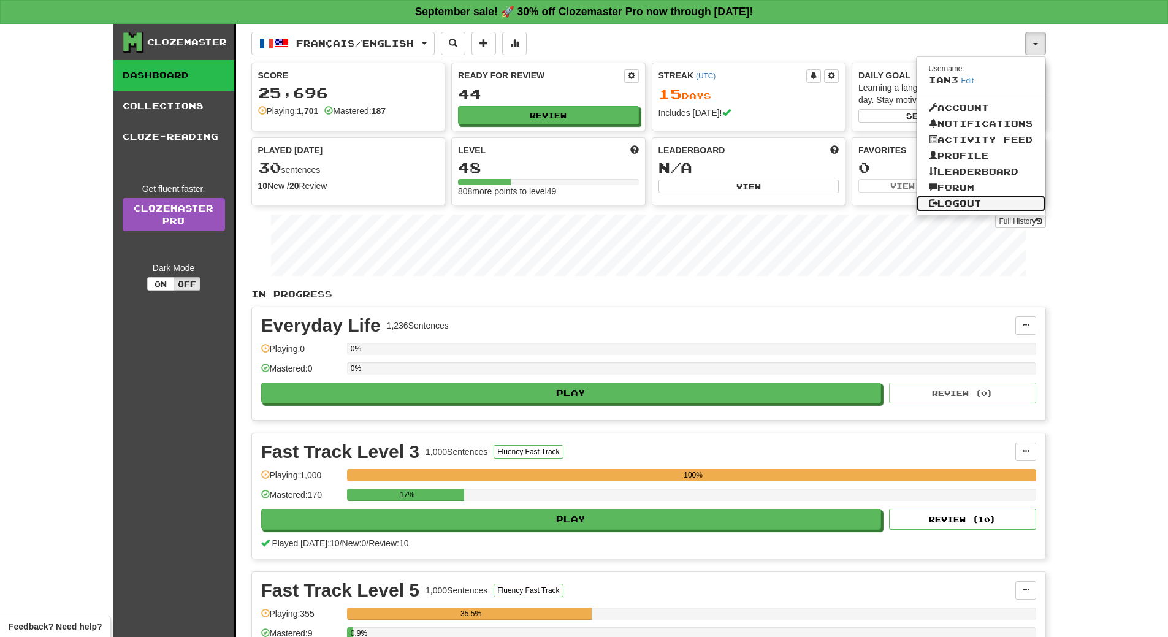
click at [964, 200] on link "Logout" at bounding box center [980, 204] width 129 height 16
